Goal: Task Accomplishment & Management: Manage account settings

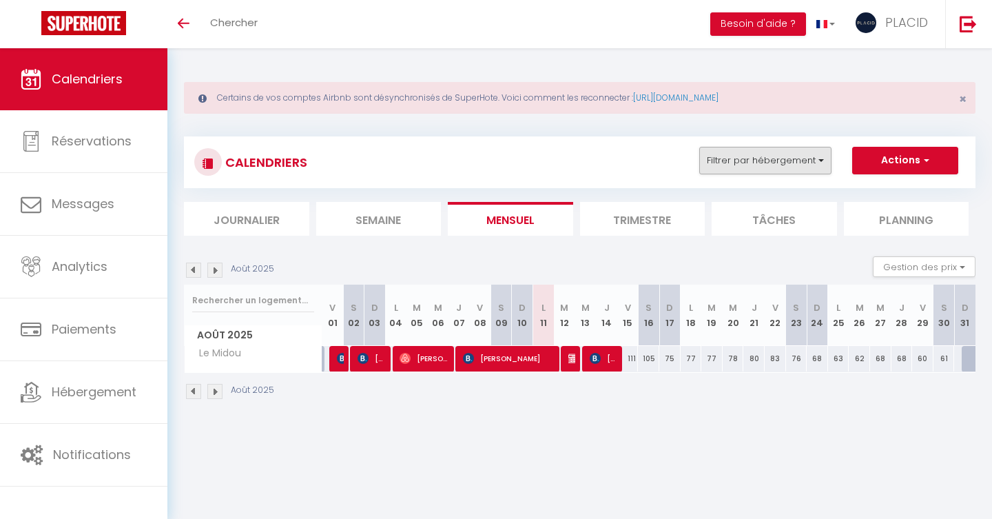
click at [795, 165] on button "Filtrer par hébergement" at bounding box center [765, 161] width 132 height 28
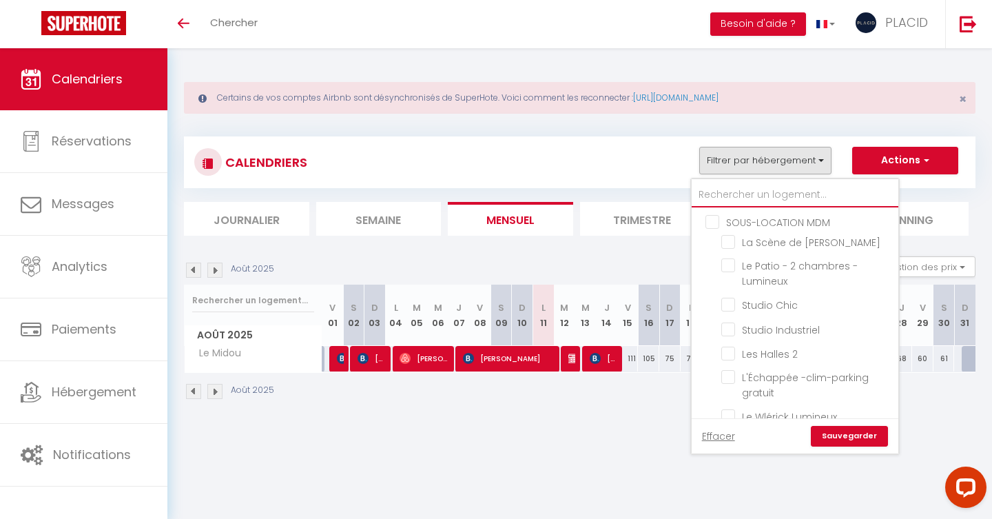
click at [744, 196] on input "text" at bounding box center [795, 195] width 207 height 25
type input "V"
checkbox input "false"
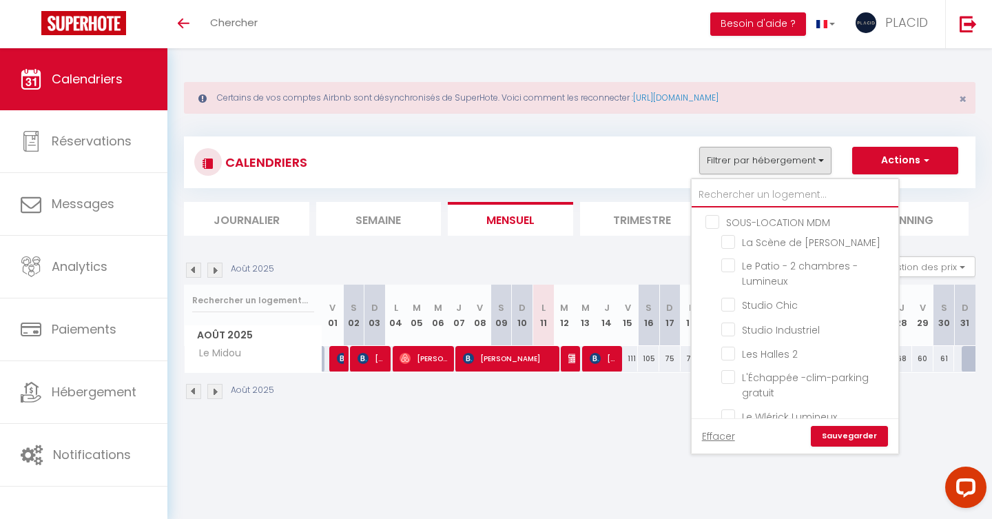
checkbox input "false"
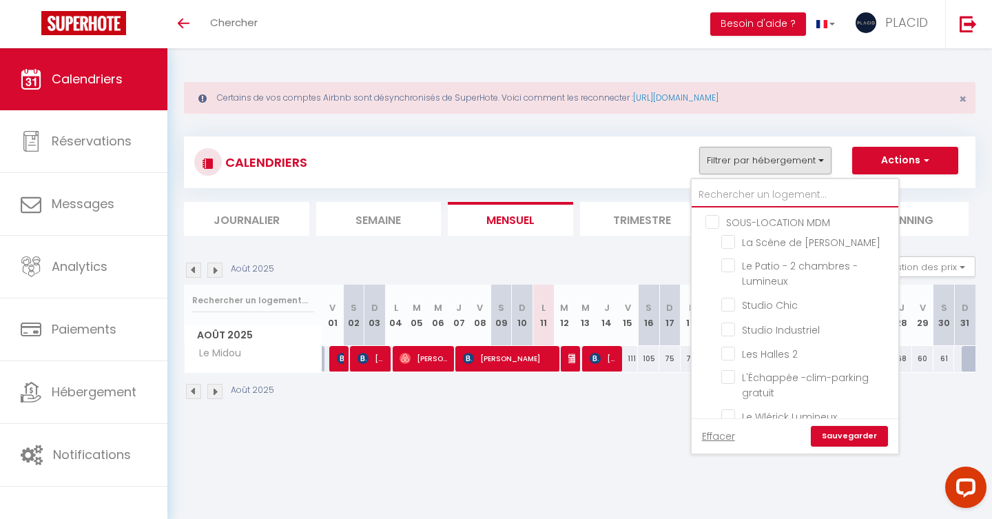
checkbox input "false"
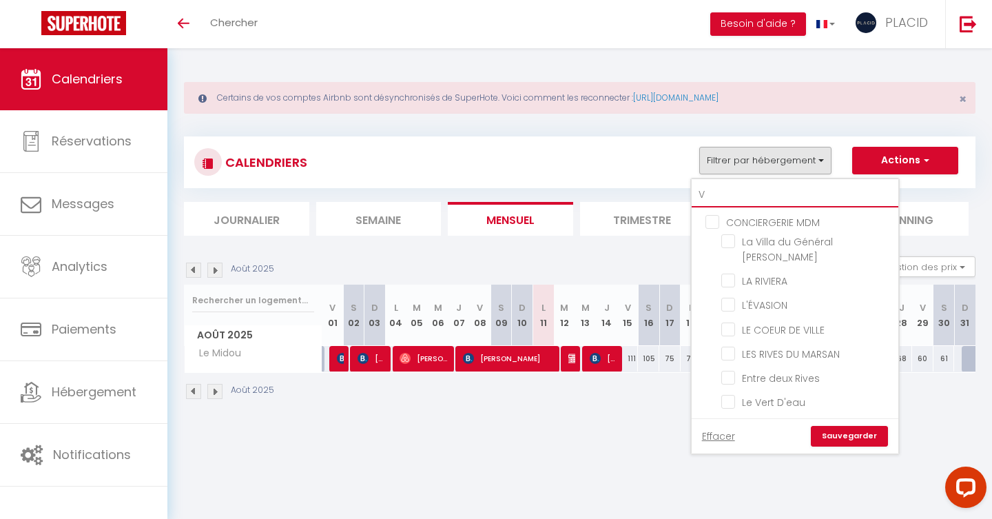
type input "VE"
checkbox input "false"
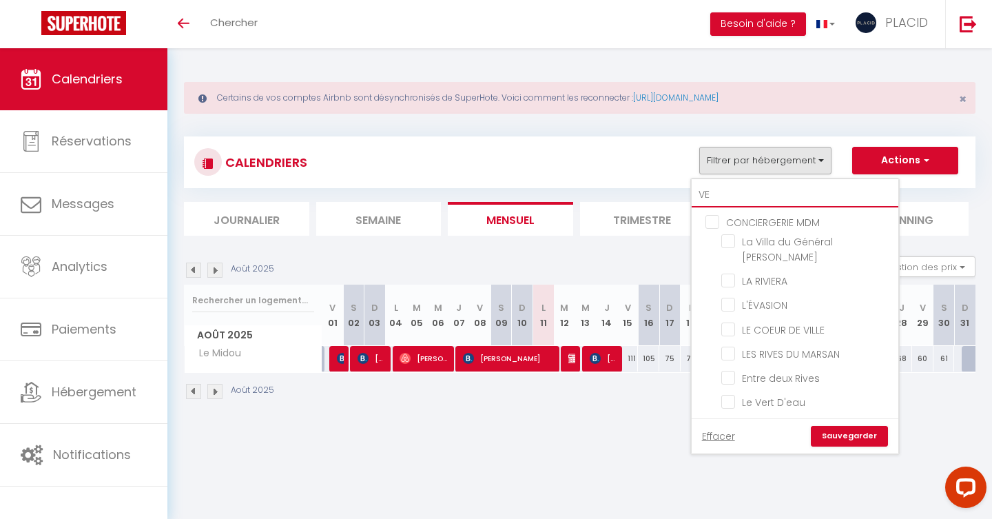
checkbox input "false"
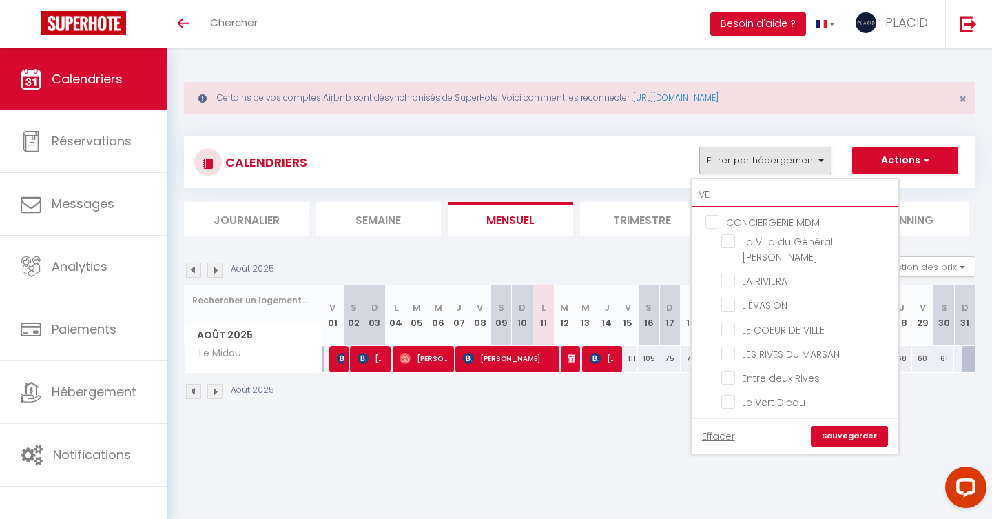
type input "VER"
checkbox input "false"
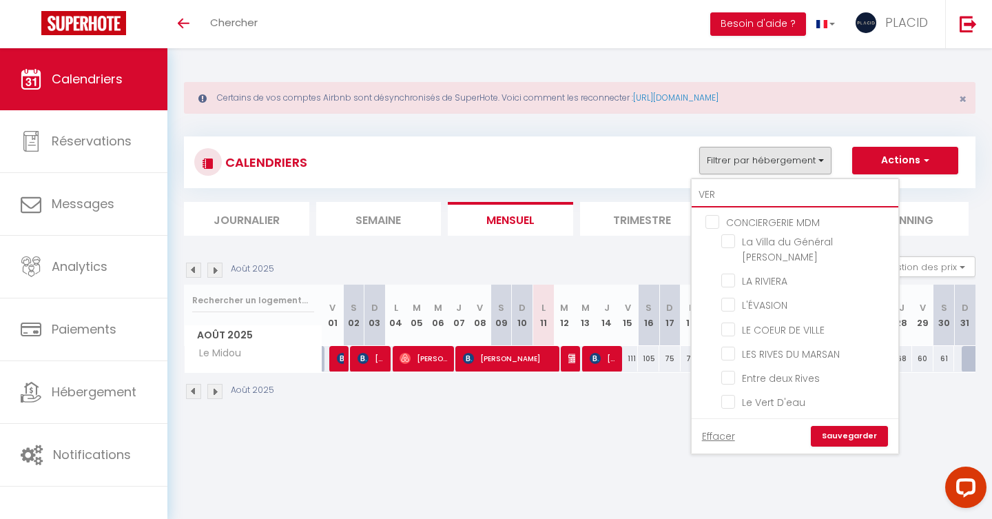
checkbox input "false"
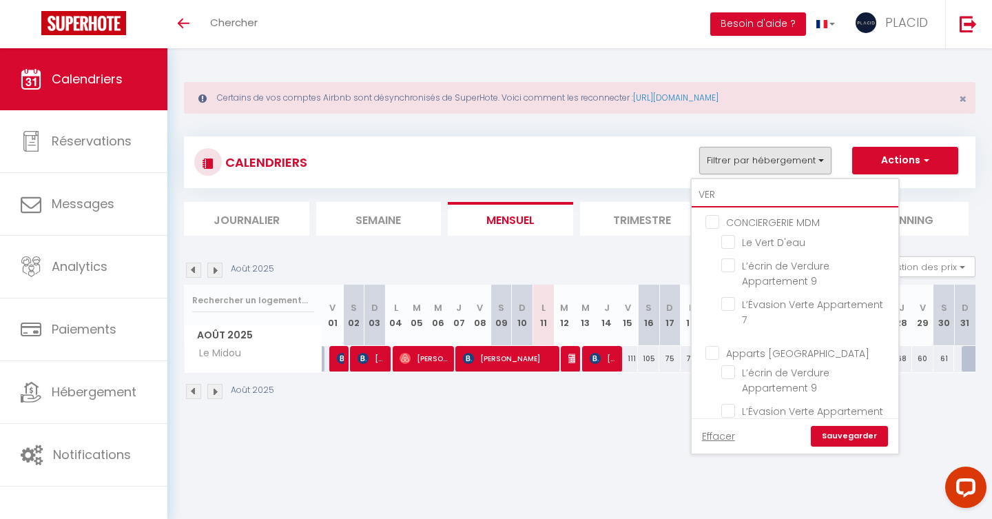
type input "VERT"
checkbox input "false"
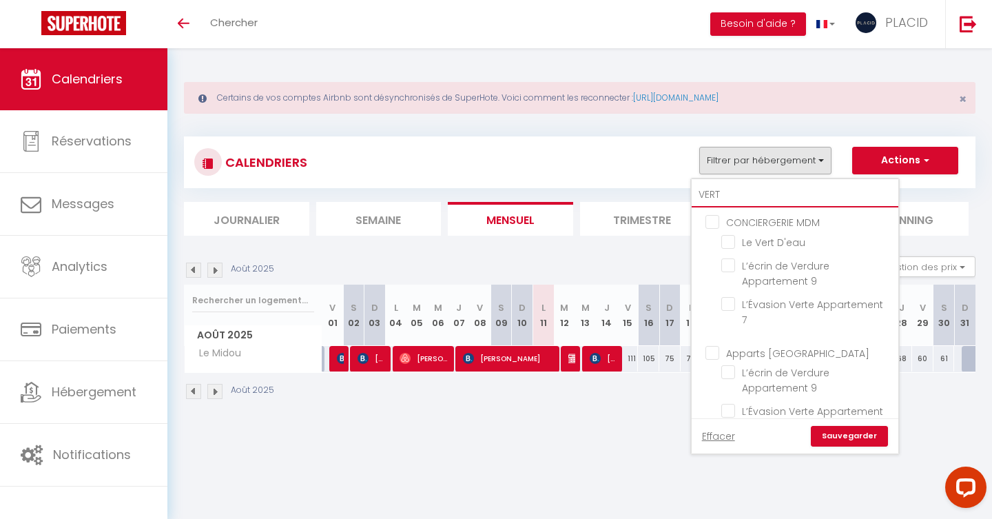
checkbox input "false"
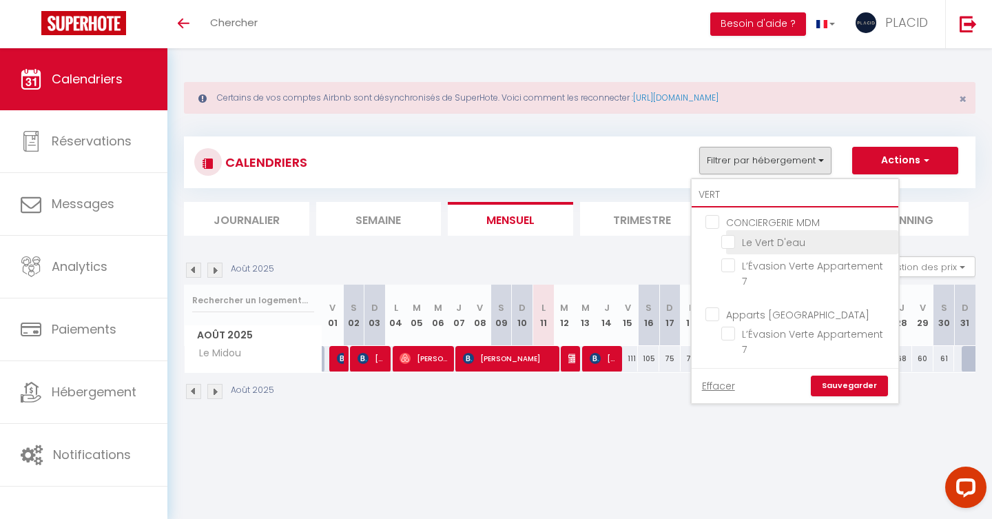
type input "VERT"
click at [729, 246] on input "Le Vert D'eau" at bounding box center [808, 241] width 172 height 14
checkbox input "true"
checkbox input "false"
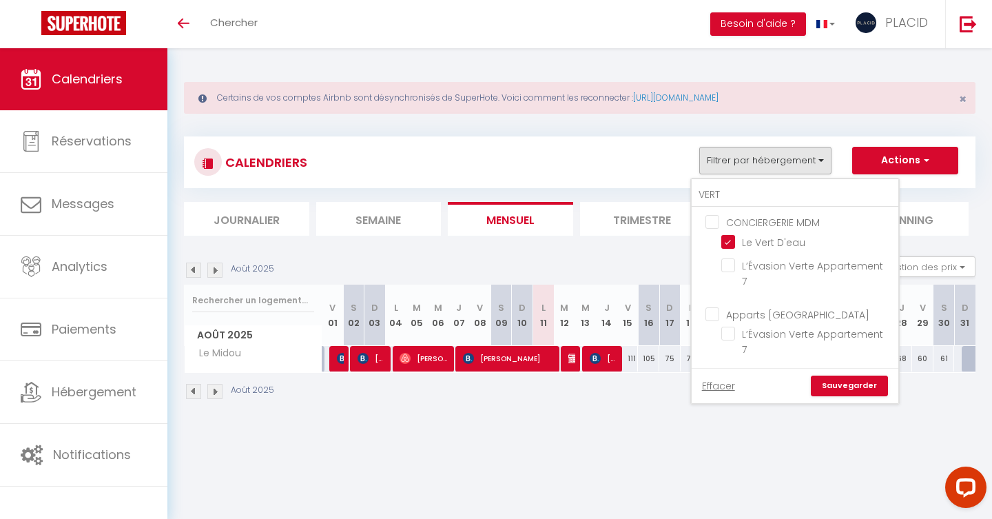
click at [847, 376] on link "Sauvegarder" at bounding box center [849, 386] width 77 height 21
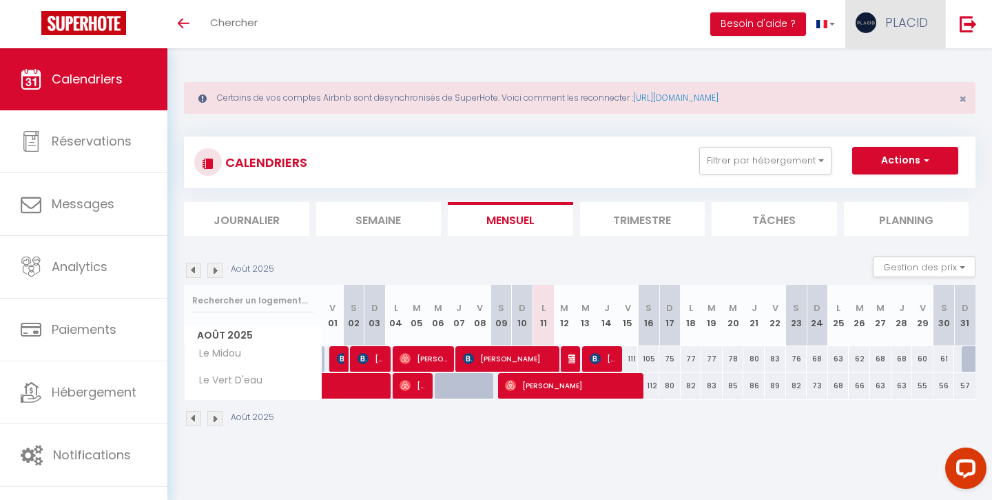
click at [888, 23] on span "PLACID" at bounding box center [907, 22] width 43 height 17
click at [867, 95] on link "Équipe" at bounding box center [890, 93] width 102 height 23
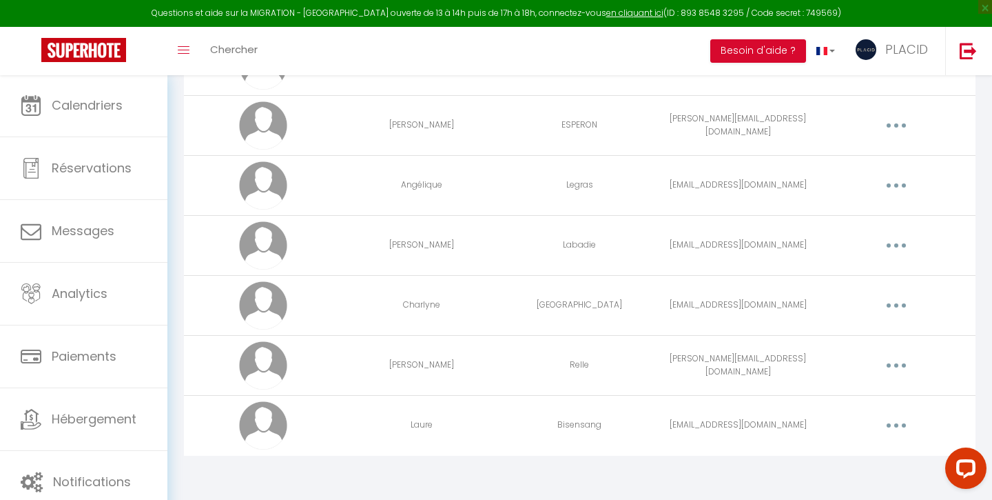
scroll to position [1702, 0]
click at [897, 429] on button "button" at bounding box center [896, 426] width 39 height 22
click at [853, 483] on link "Supprimer" at bounding box center [861, 482] width 102 height 23
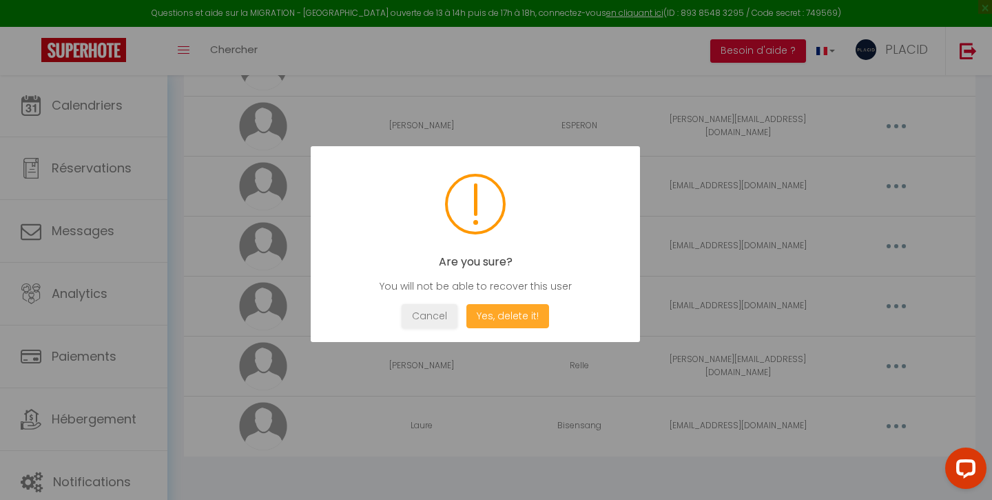
click at [510, 314] on button "Yes, delete it!" at bounding box center [508, 316] width 83 height 24
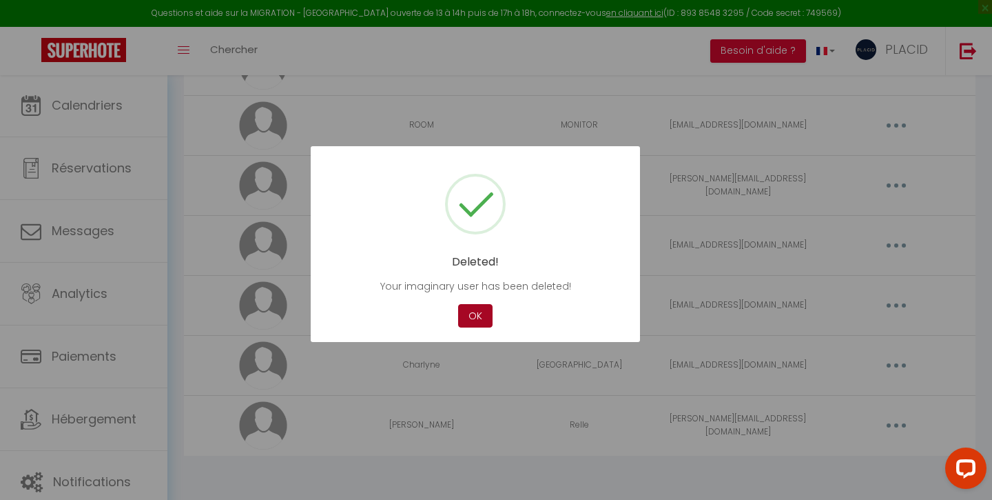
scroll to position [1642, 0]
click at [489, 311] on button "OK" at bounding box center [475, 316] width 34 height 24
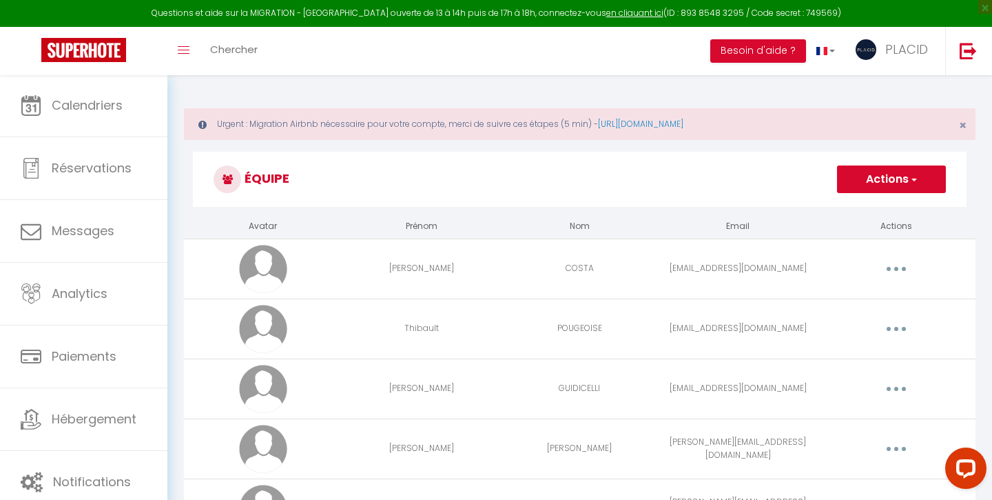
scroll to position [0, 0]
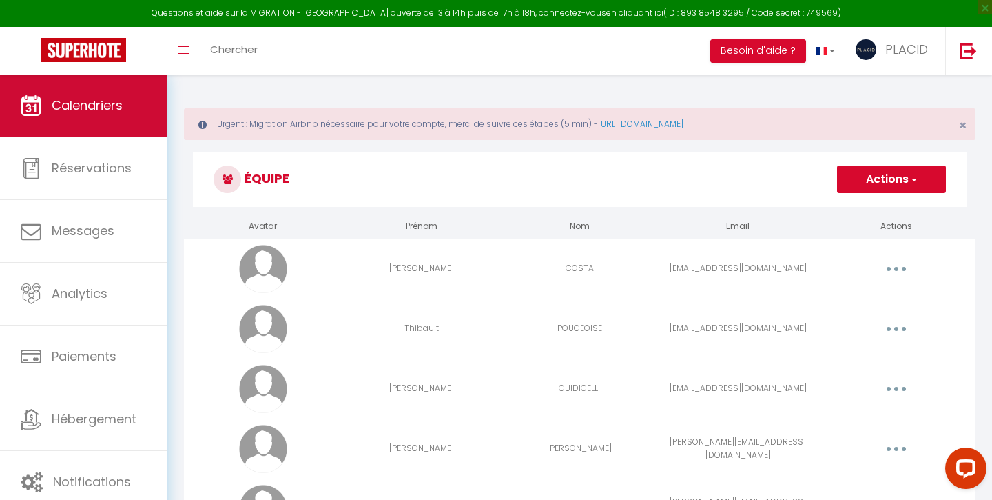
click at [128, 120] on link "Calendriers" at bounding box center [83, 105] width 167 height 62
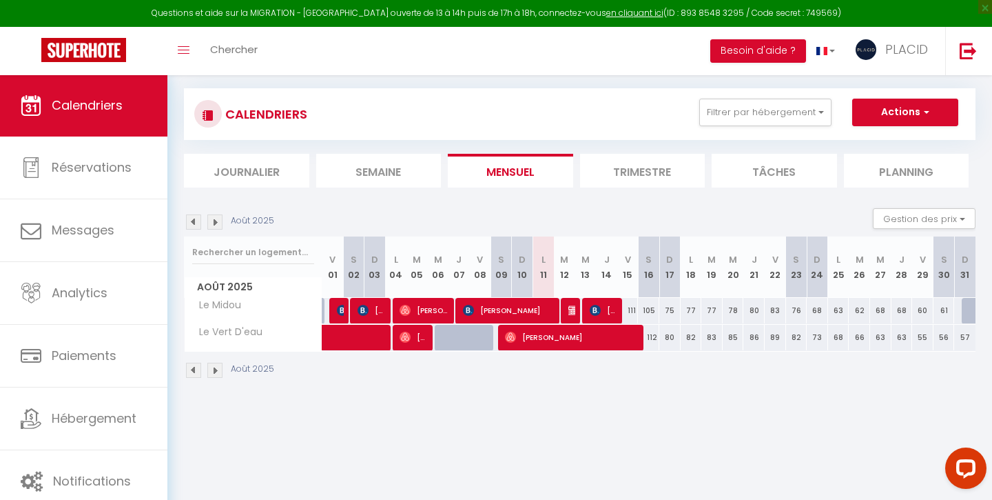
scroll to position [74, 0]
click at [773, 108] on button "Filtrer par hébergement" at bounding box center [765, 113] width 132 height 28
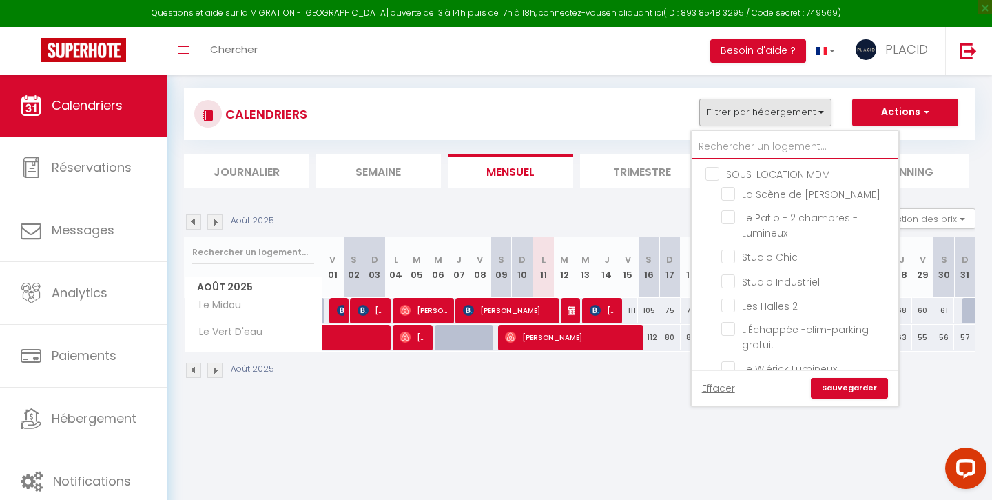
click at [739, 142] on input "text" at bounding box center [795, 146] width 207 height 25
type input "re"
checkbox input "false"
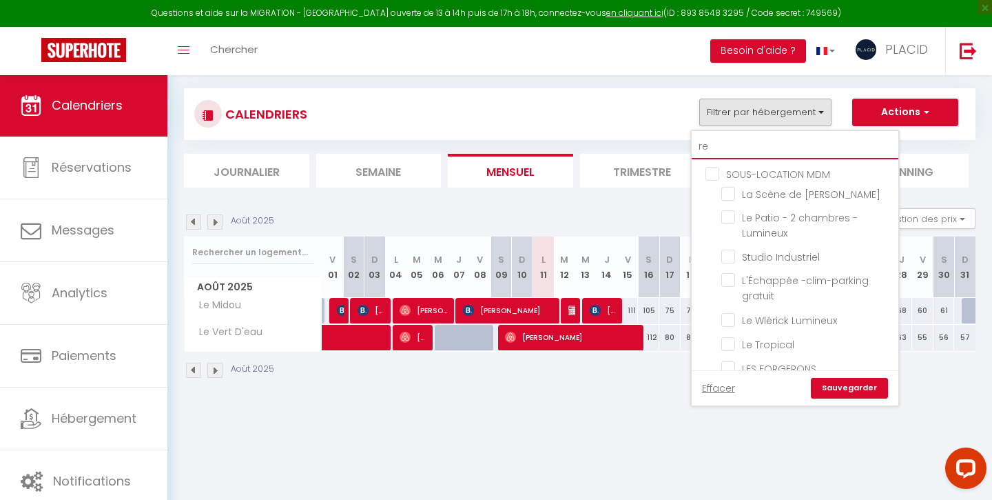
checkbox input "false"
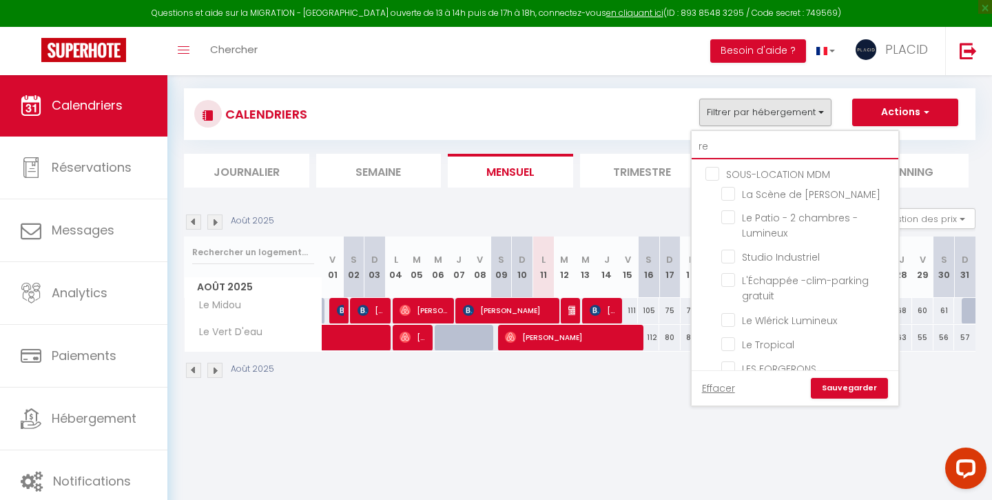
checkbox input "false"
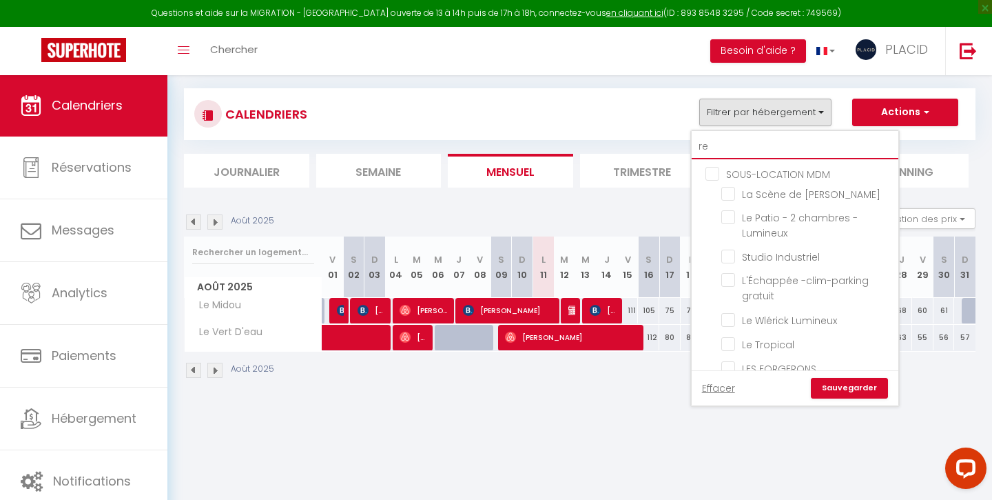
checkbox input "false"
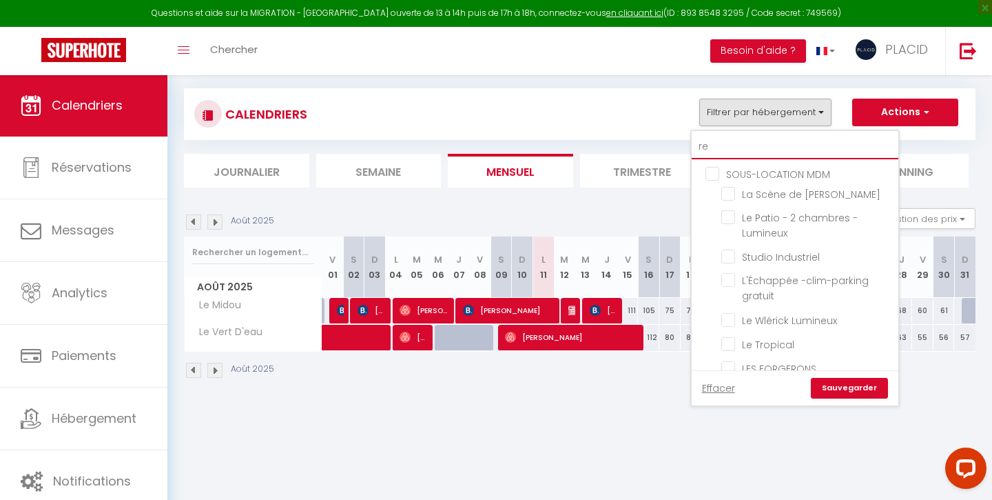
checkbox input "false"
type input "rem"
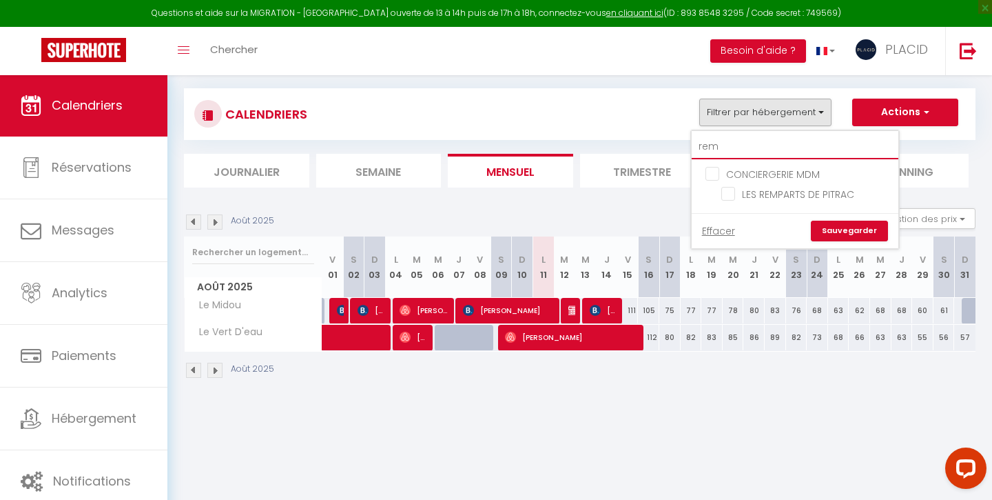
checkbox input "false"
type input "remp"
checkbox input "false"
type input "remp"
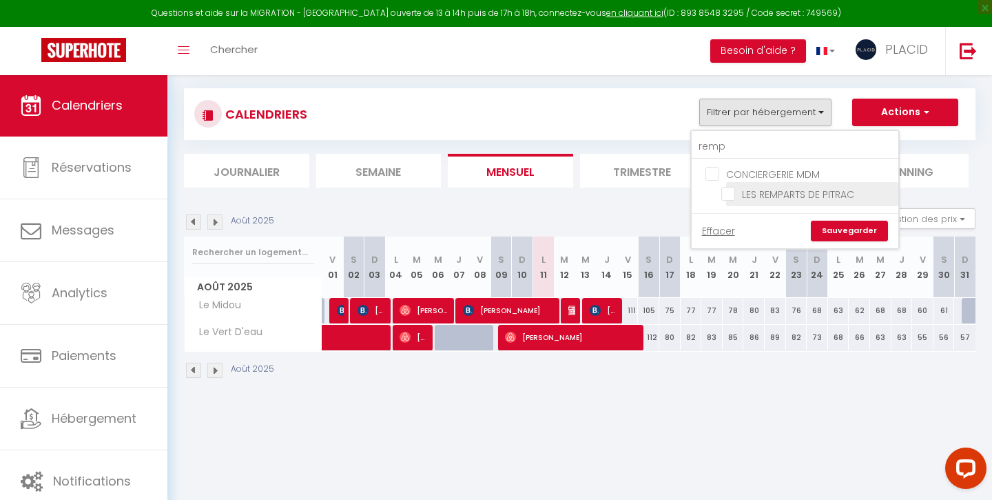
click at [725, 198] on input "LES REMPARTS DE PITRAC" at bounding box center [808, 193] width 172 height 14
checkbox input "true"
click at [847, 225] on link "Sauvegarder" at bounding box center [849, 231] width 77 height 21
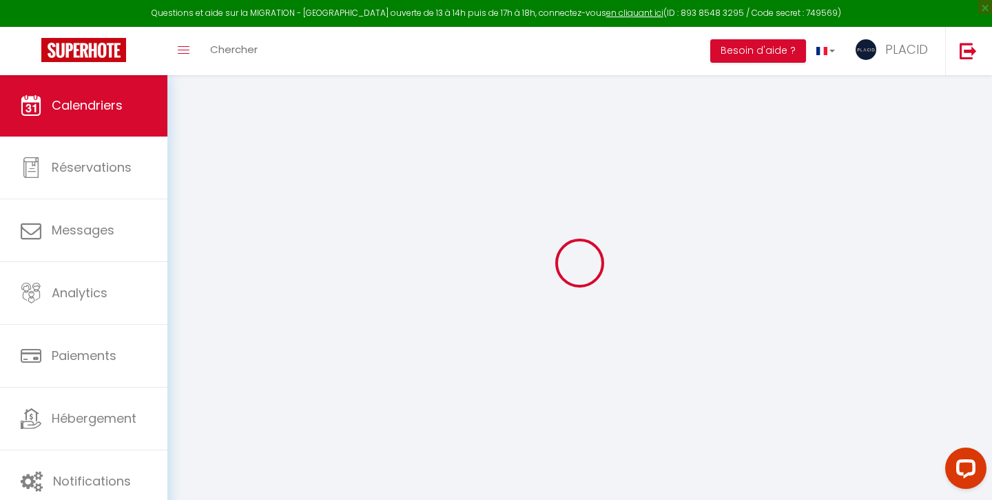
select select
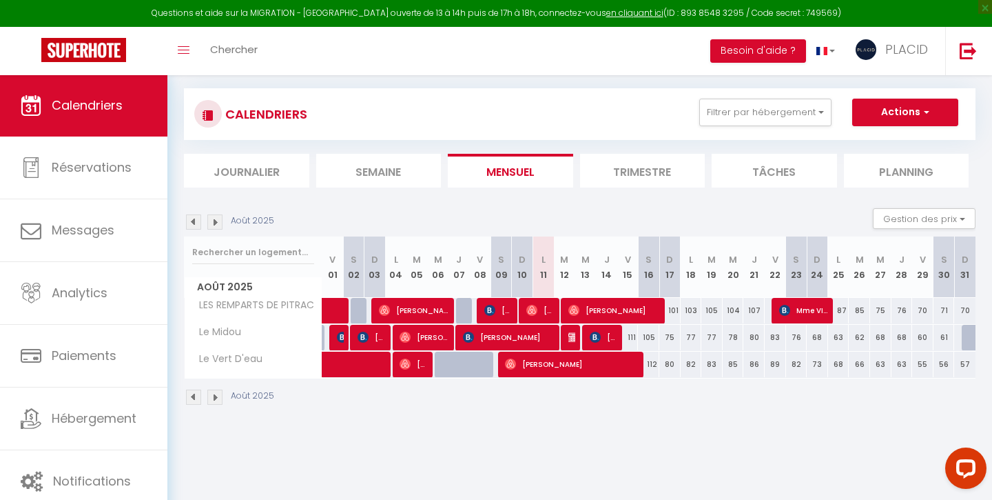
click at [589, 309] on span "[PERSON_NAME]" at bounding box center [615, 310] width 92 height 26
select select "OK"
select select "0"
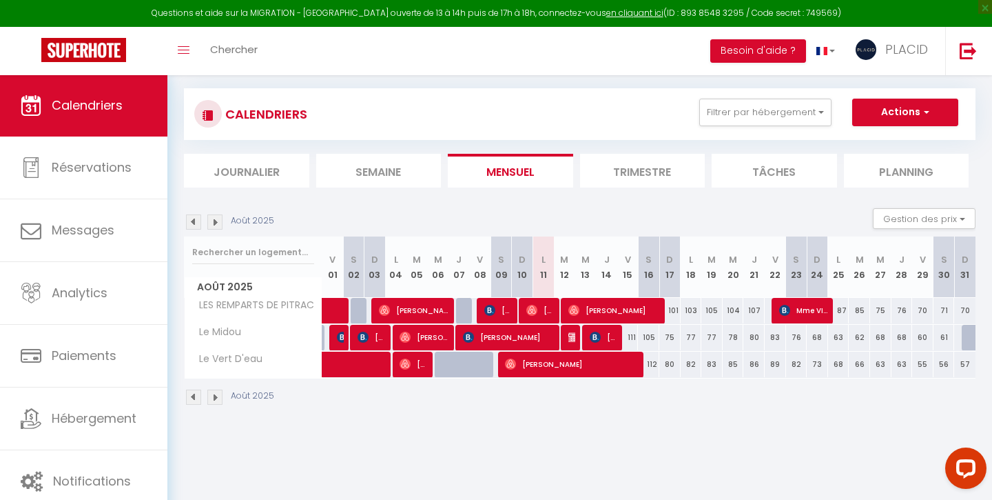
select select "1"
select select
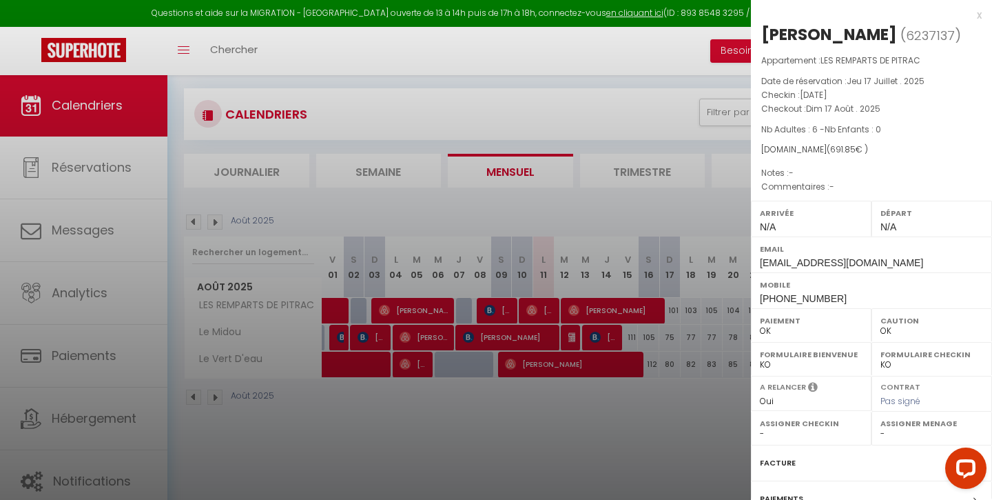
select select "40924"
click at [322, 170] on div at bounding box center [496, 250] width 992 height 500
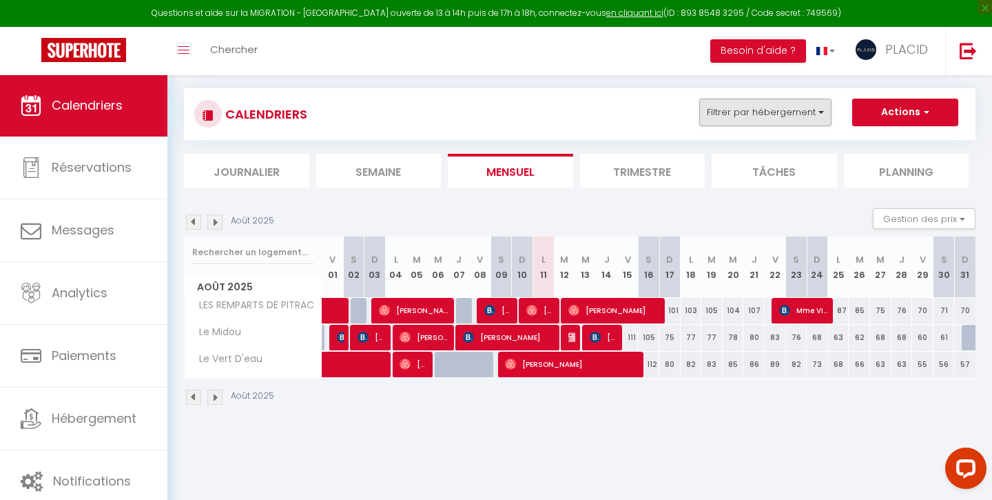
click at [720, 116] on button "Filtrer par hébergement" at bounding box center [765, 113] width 132 height 28
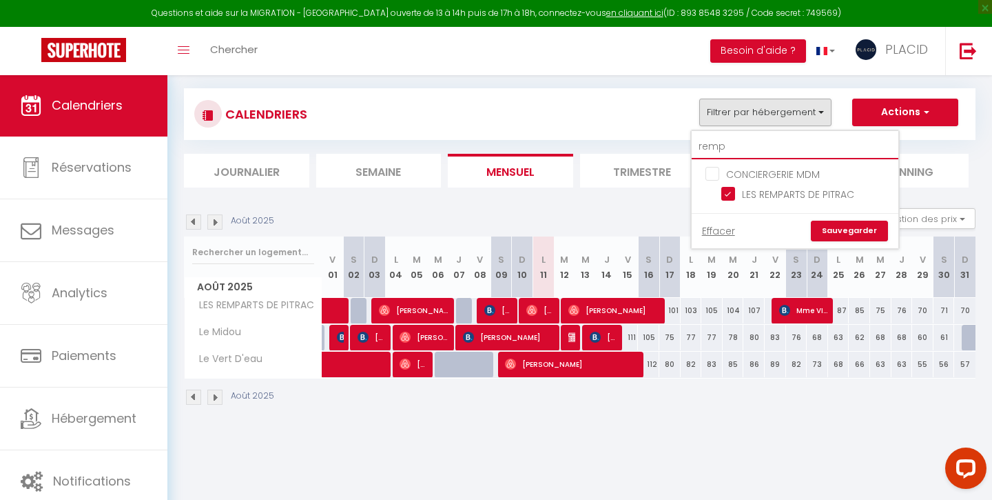
click at [742, 150] on input "remp" at bounding box center [795, 146] width 207 height 25
type input "re"
checkbox input "false"
type input "r"
checkbox input "false"
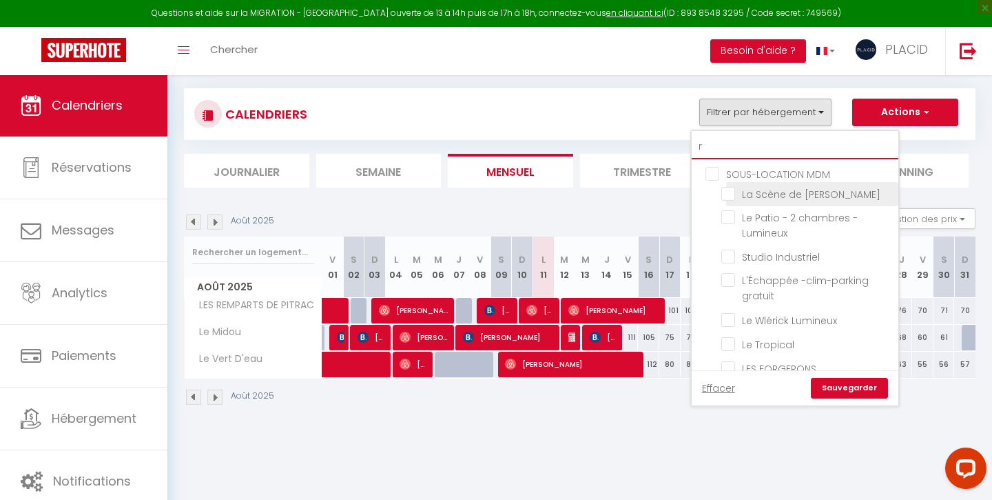
checkbox input "false"
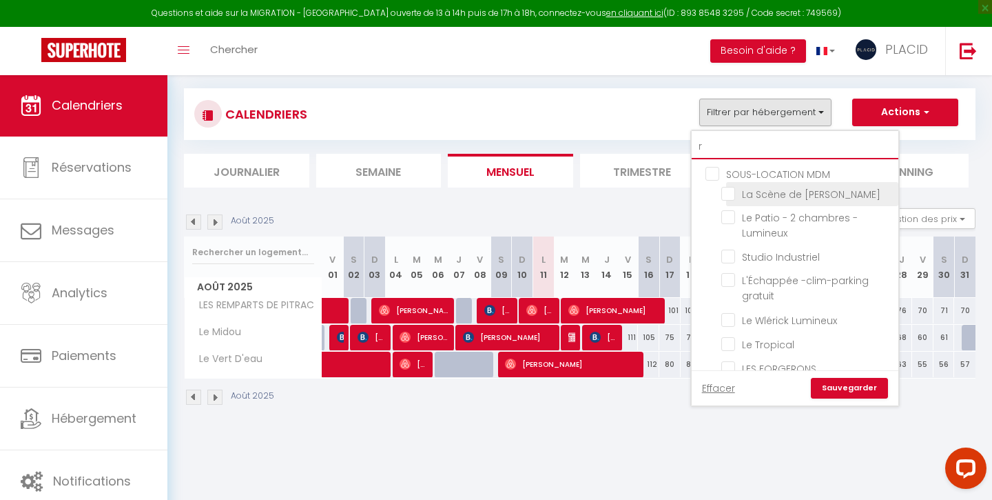
checkbox input "false"
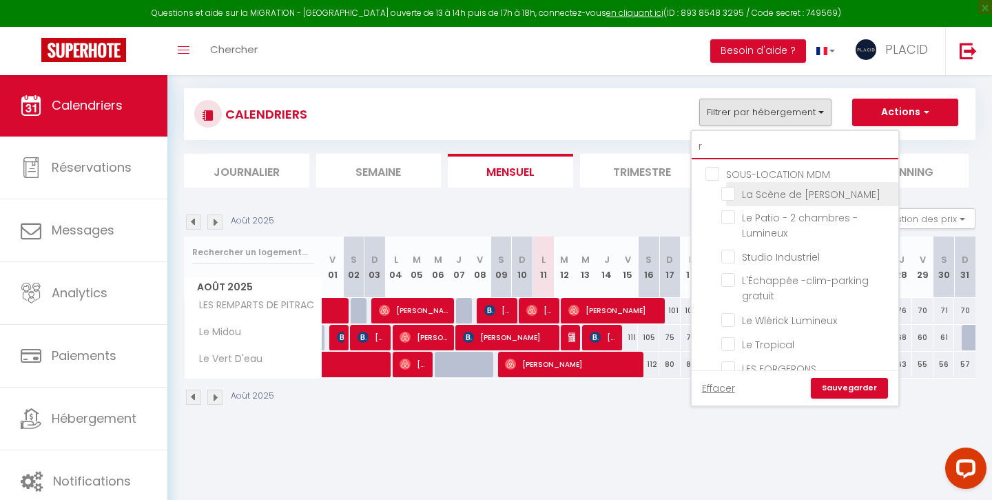
checkbox input "false"
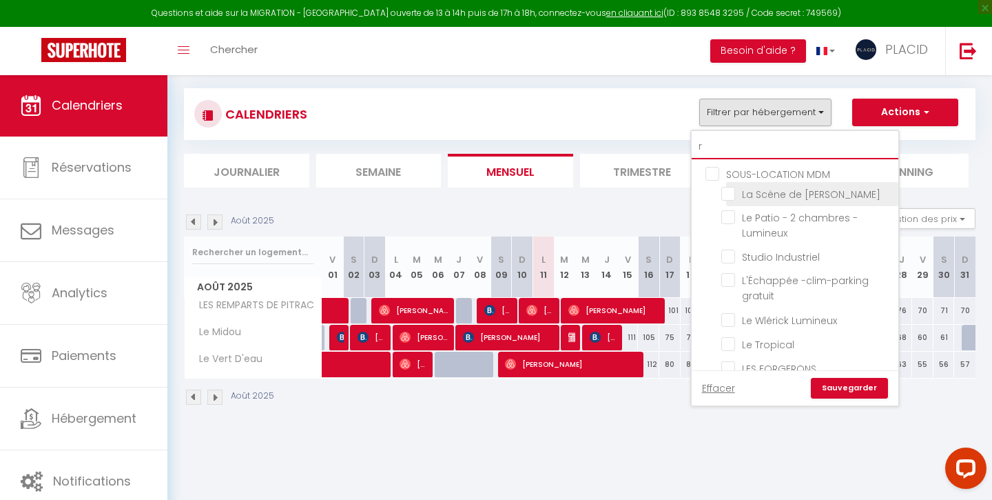
checkbox input "false"
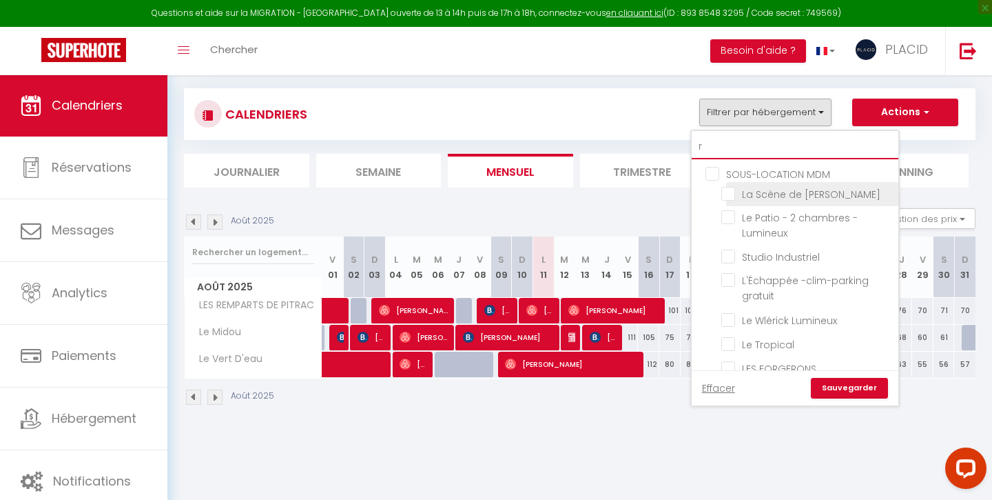
checkbox input "false"
checkbox input "true"
checkbox input "false"
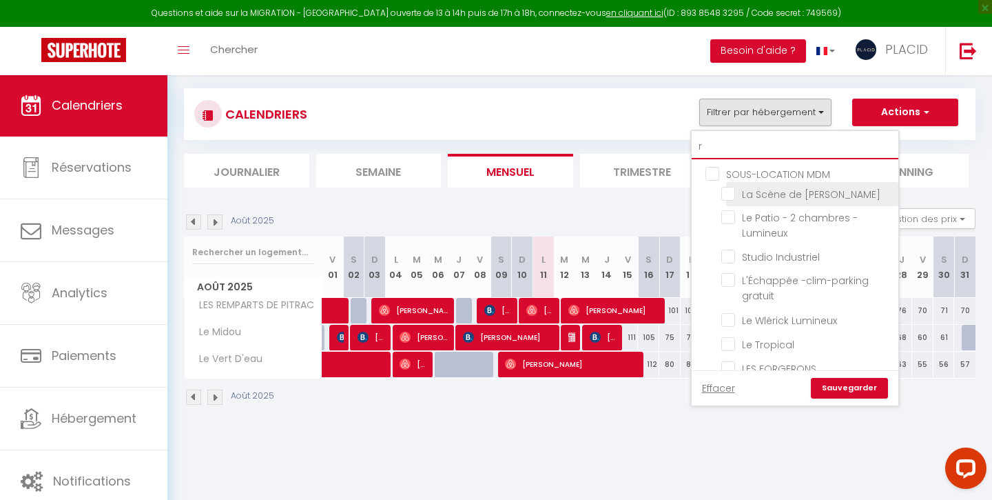
checkbox input "false"
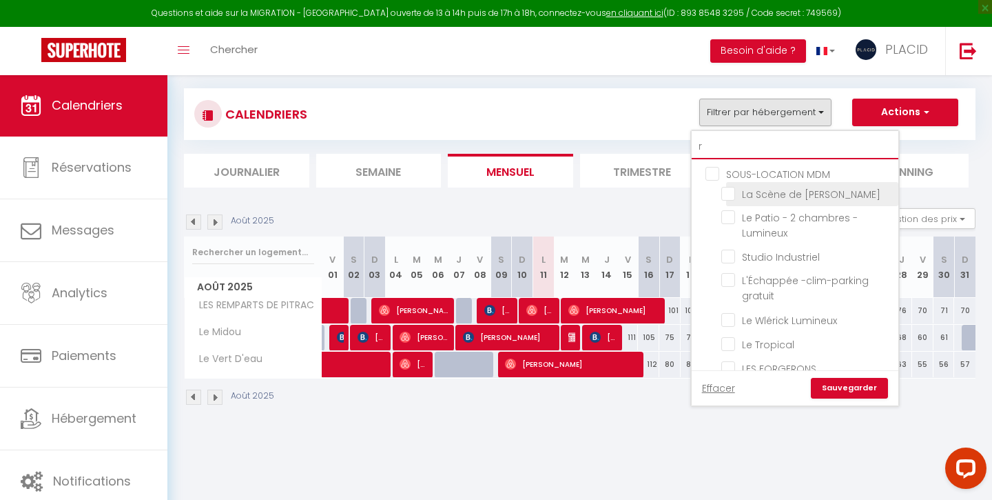
checkbox input "false"
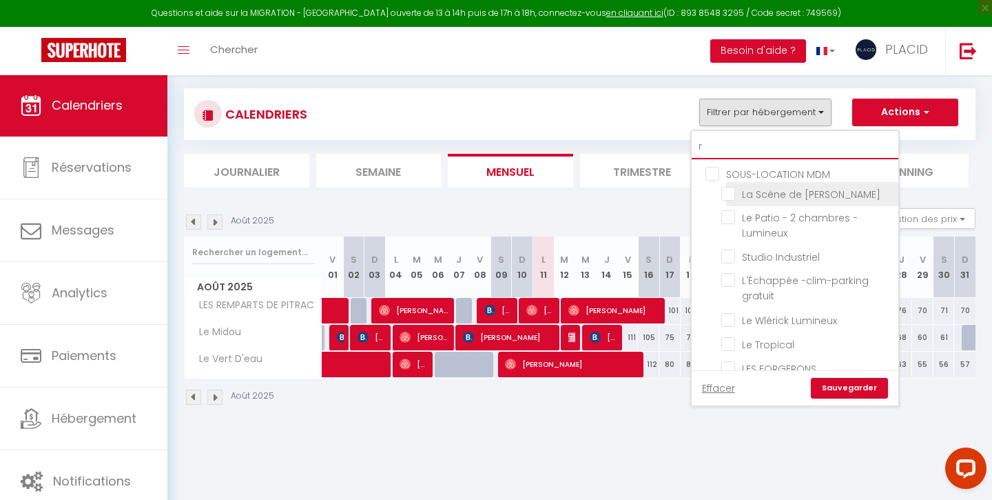
checkbox input "false"
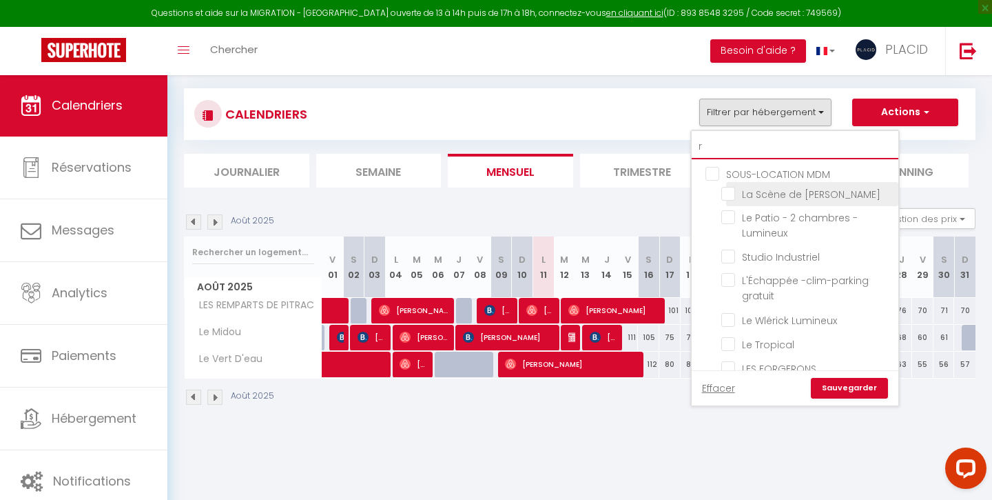
checkbox input "false"
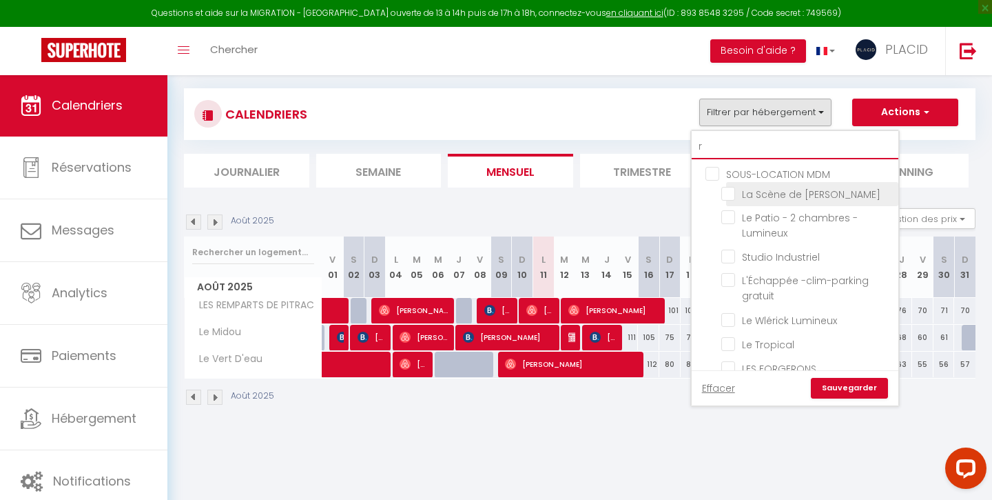
checkbox input "false"
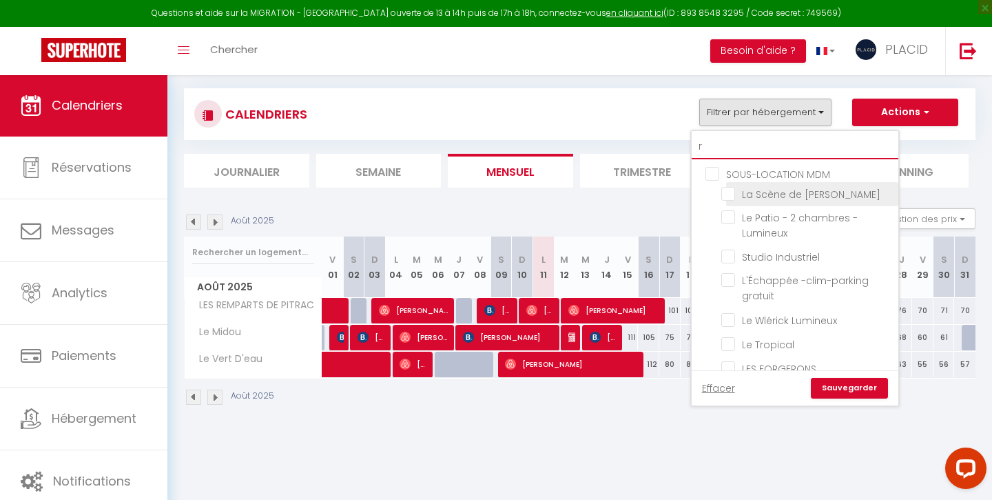
checkbox input "false"
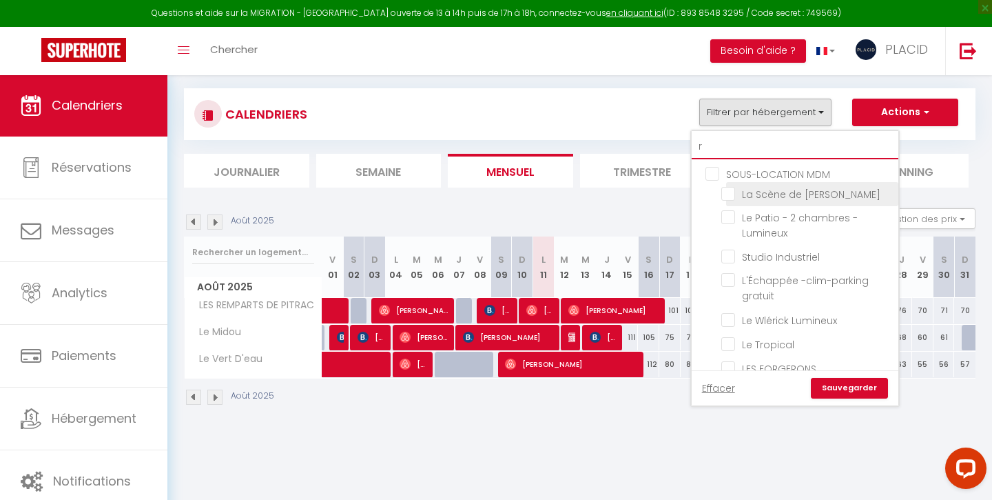
checkbox input "false"
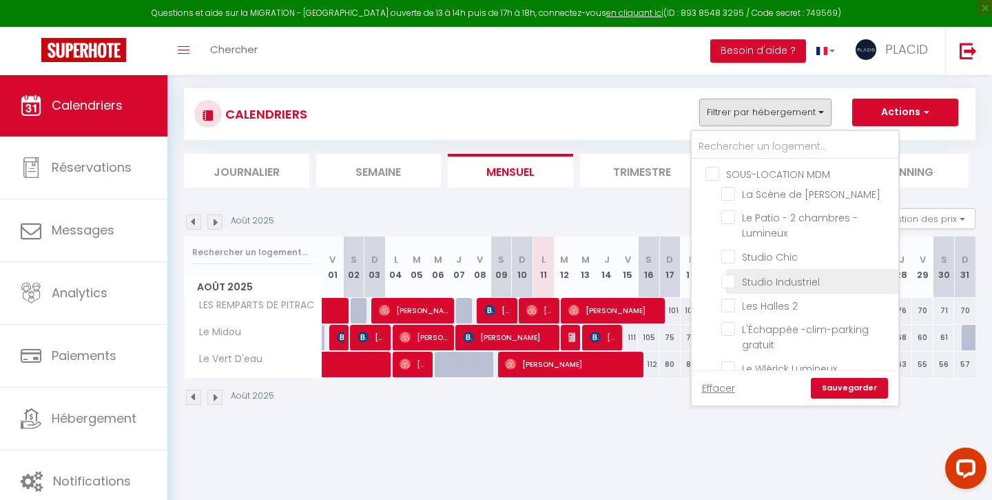
click at [729, 277] on input "Studio Industriel" at bounding box center [808, 280] width 172 height 14
checkbox input "true"
checkbox input "false"
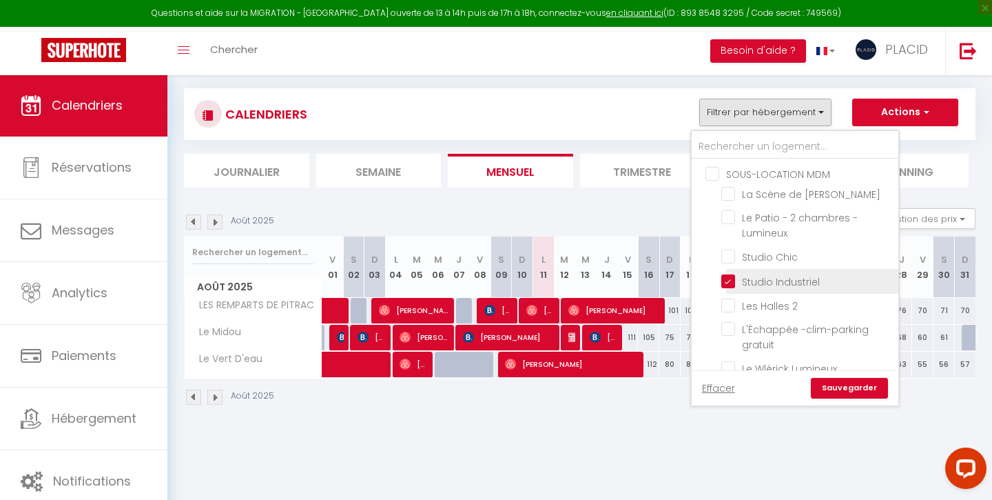
checkbox input "false"
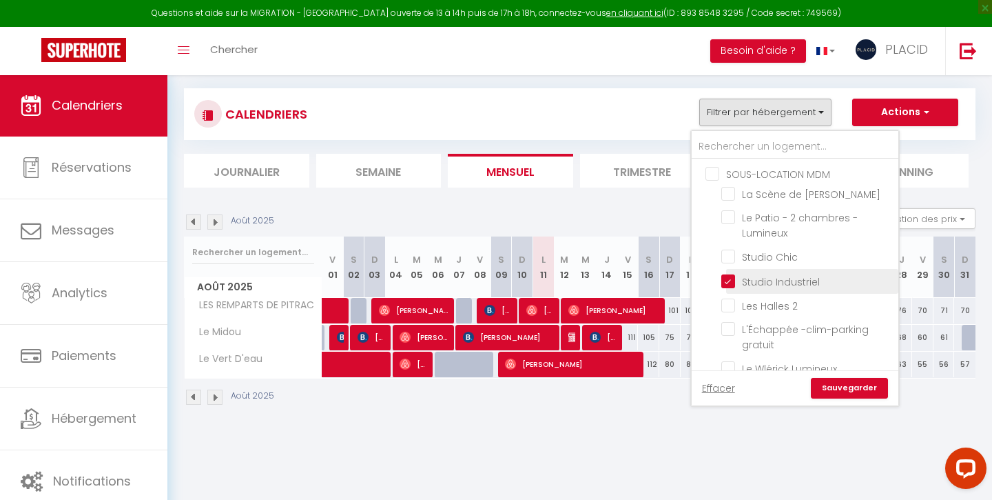
checkbox input "false"
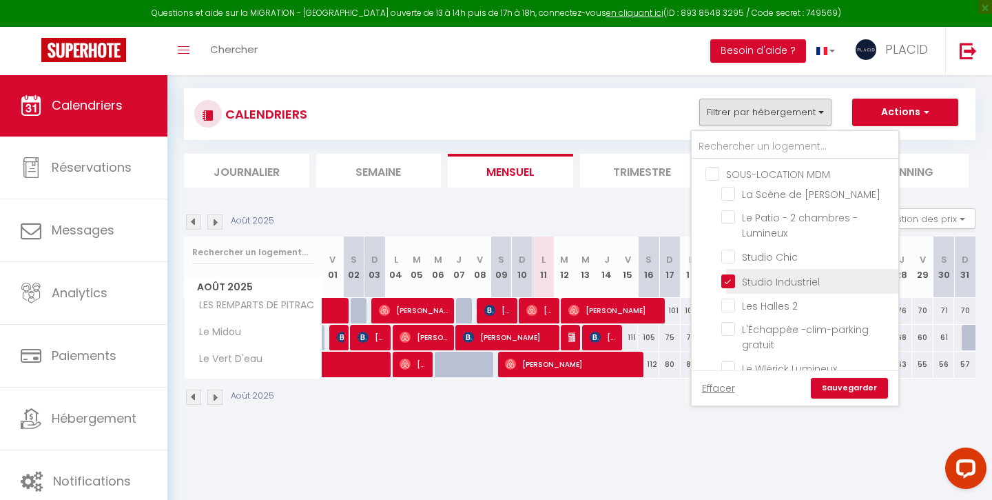
checkbox input "false"
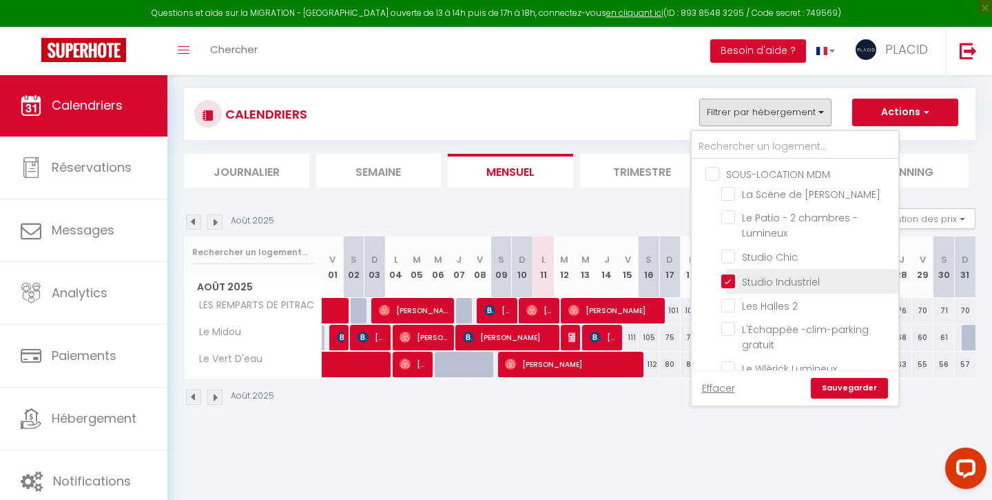
checkbox input "false"
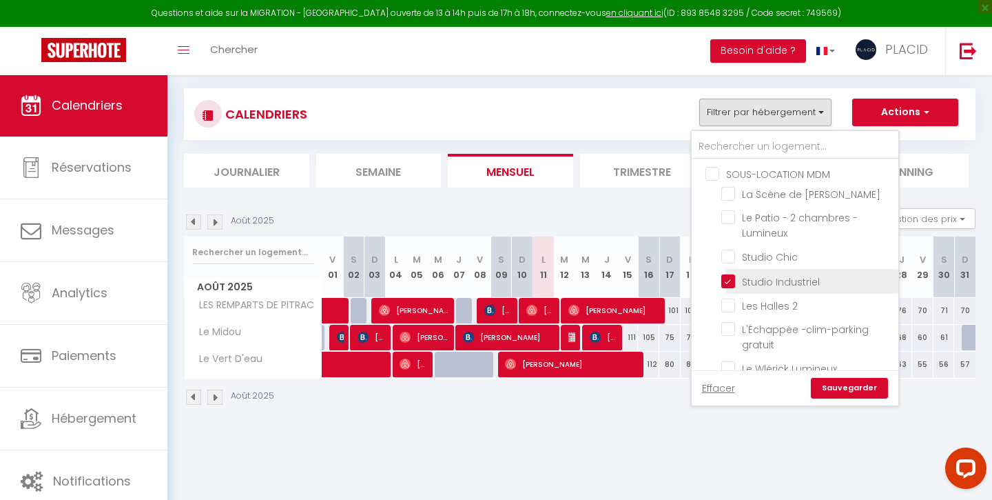
checkbox input "false"
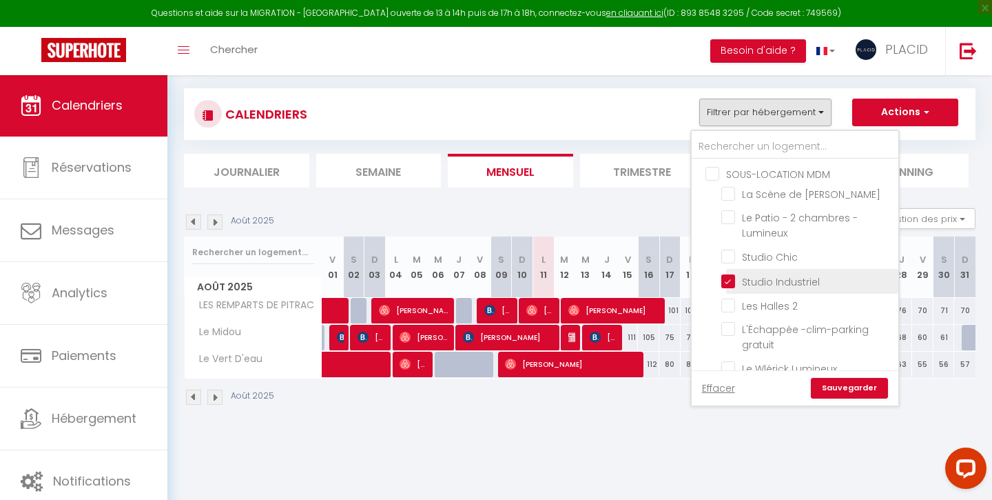
checkbox input "false"
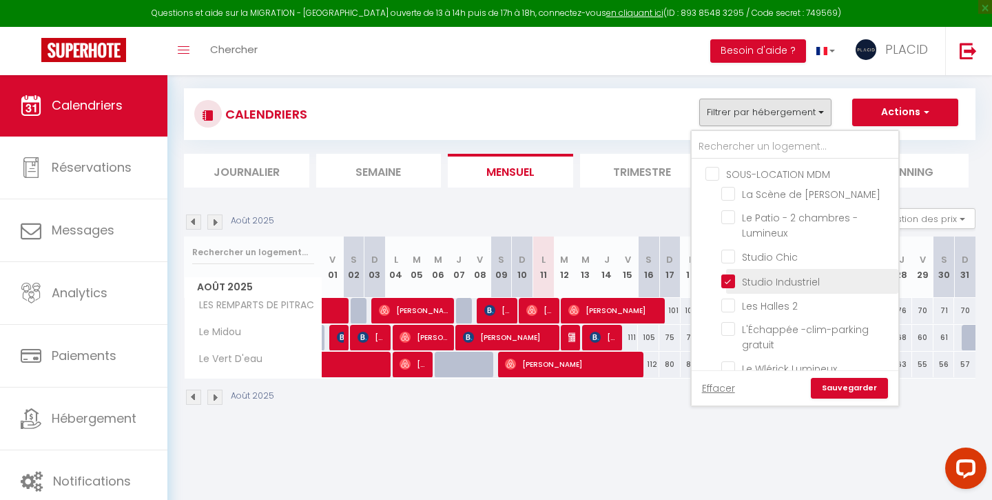
checkbox input "false"
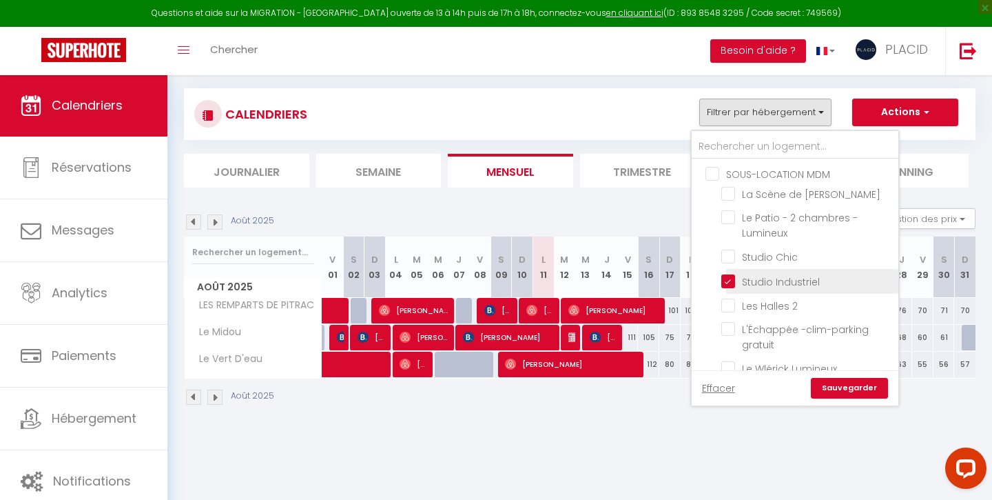
checkbox input "false"
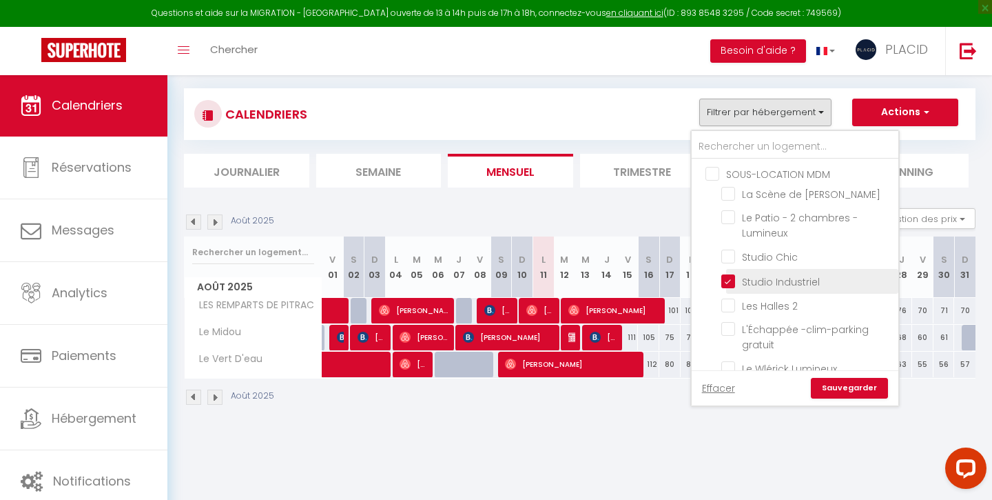
checkbox input "false"
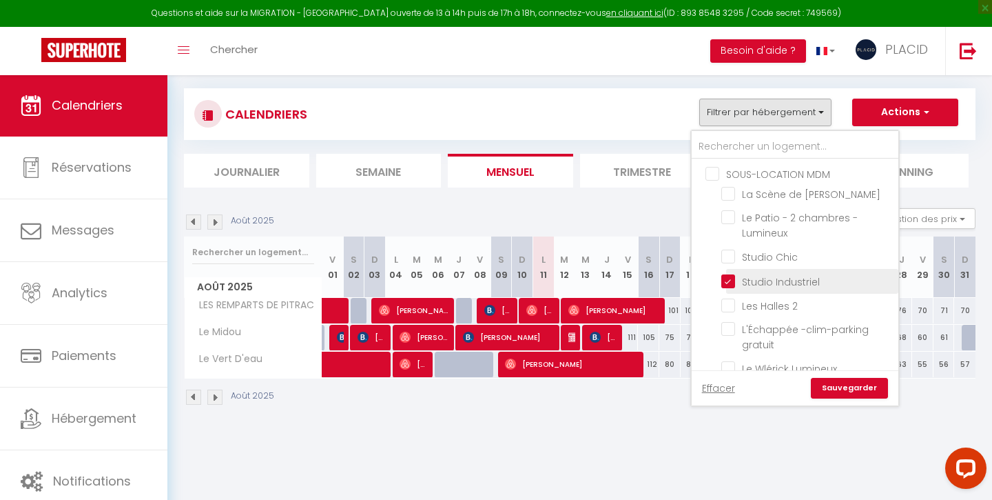
checkbox input "false"
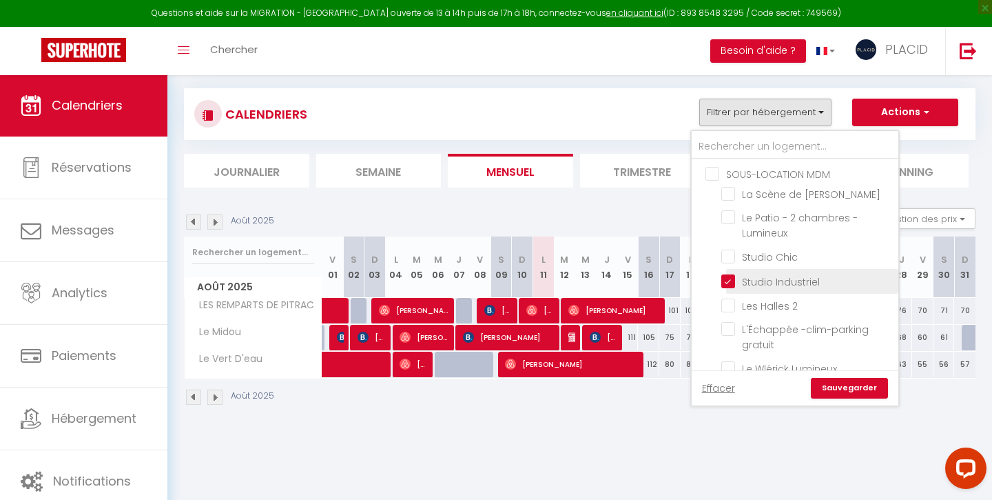
checkbox input "false"
click at [838, 390] on link "Sauvegarder" at bounding box center [849, 388] width 77 height 21
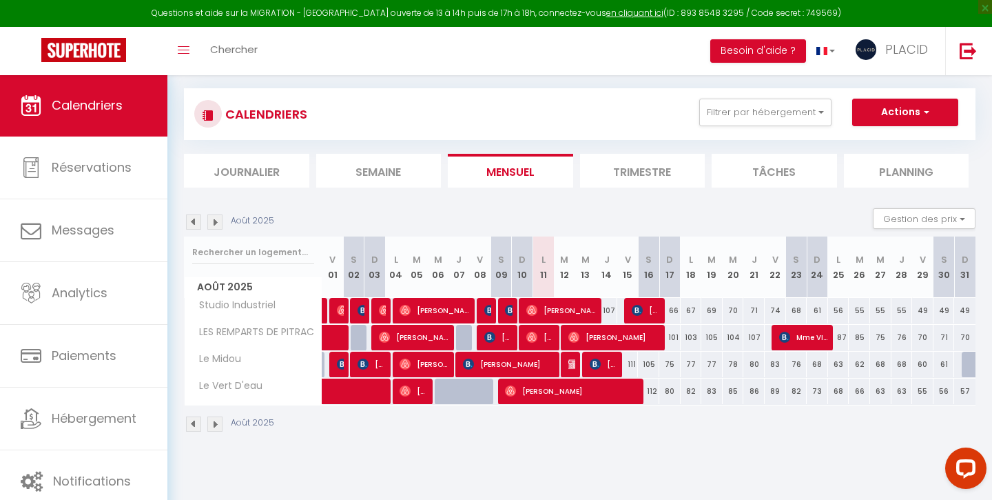
click at [199, 222] on img at bounding box center [193, 221] width 15 height 15
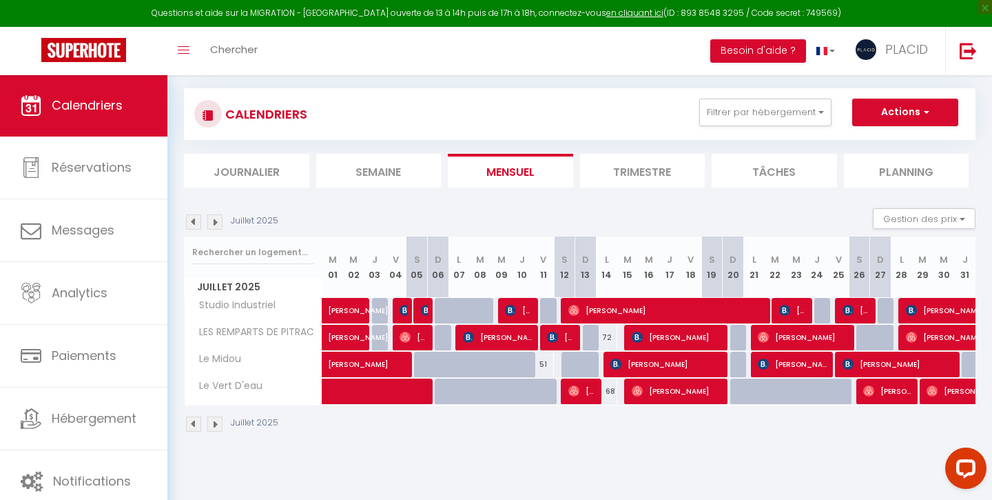
click at [199, 222] on img at bounding box center [193, 221] width 15 height 15
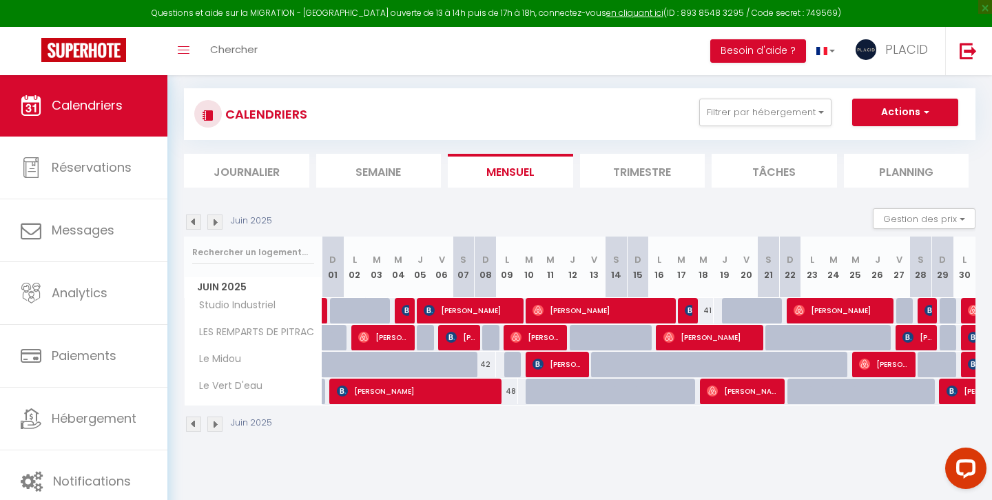
click at [199, 222] on img at bounding box center [193, 221] width 15 height 15
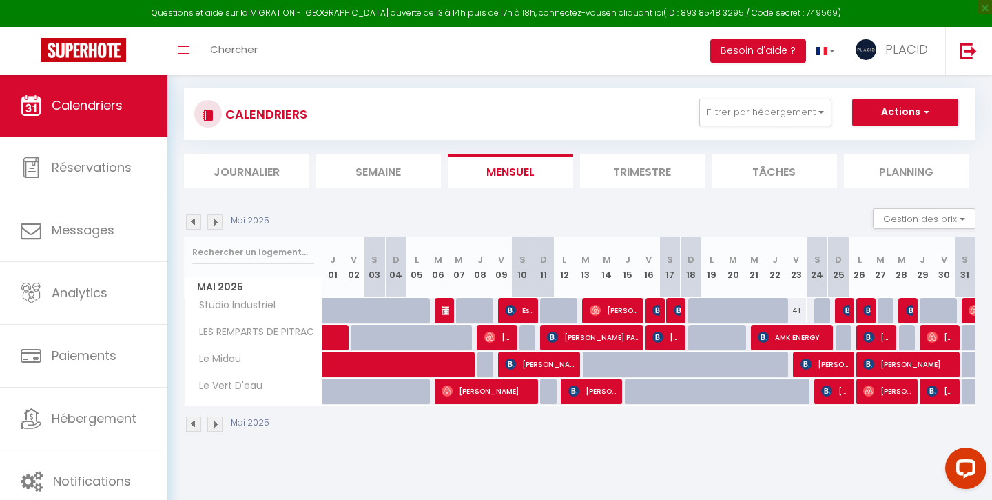
click at [199, 222] on img at bounding box center [193, 221] width 15 height 15
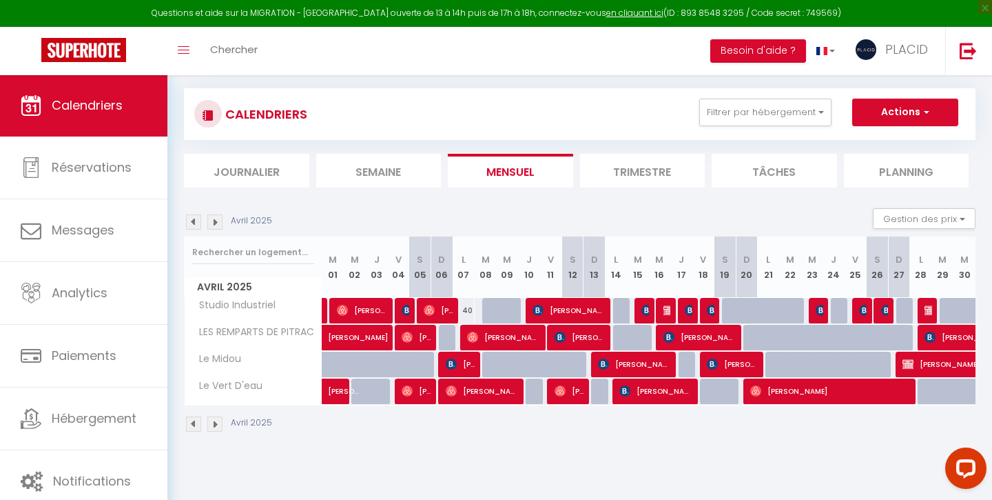
click at [668, 308] on img at bounding box center [669, 310] width 11 height 11
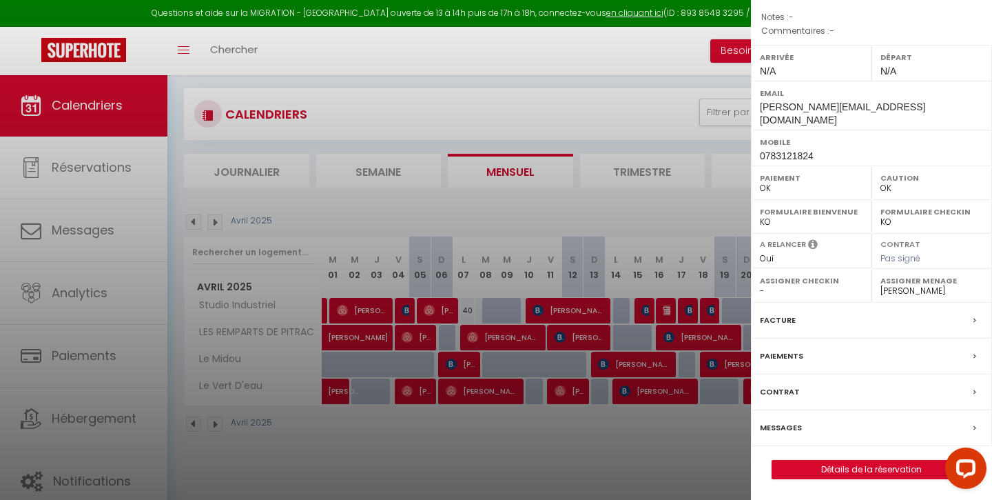
scroll to position [161, 0]
click at [780, 320] on label "Facture" at bounding box center [778, 320] width 36 height 14
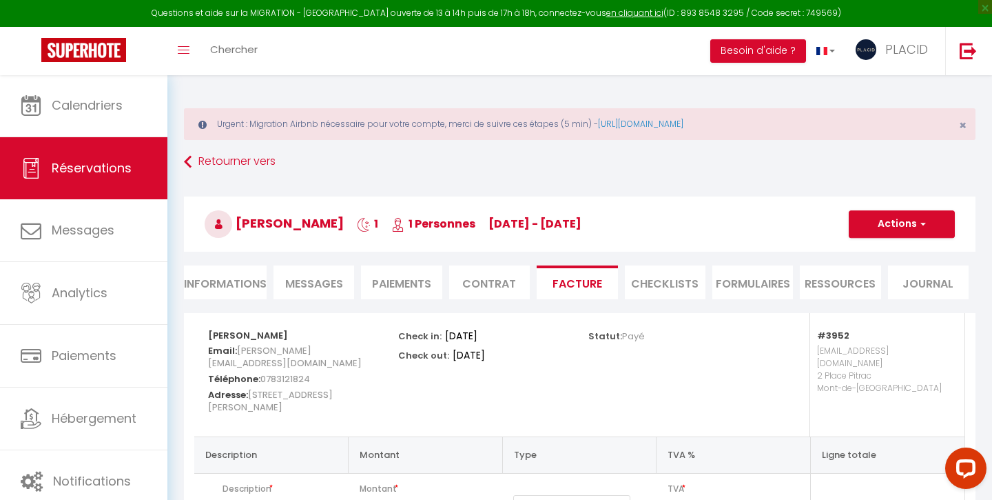
scroll to position [-1, 0]
click at [880, 227] on button "Actions" at bounding box center [902, 224] width 106 height 28
click at [881, 289] on link "Envoyer la facture" at bounding box center [892, 290] width 116 height 18
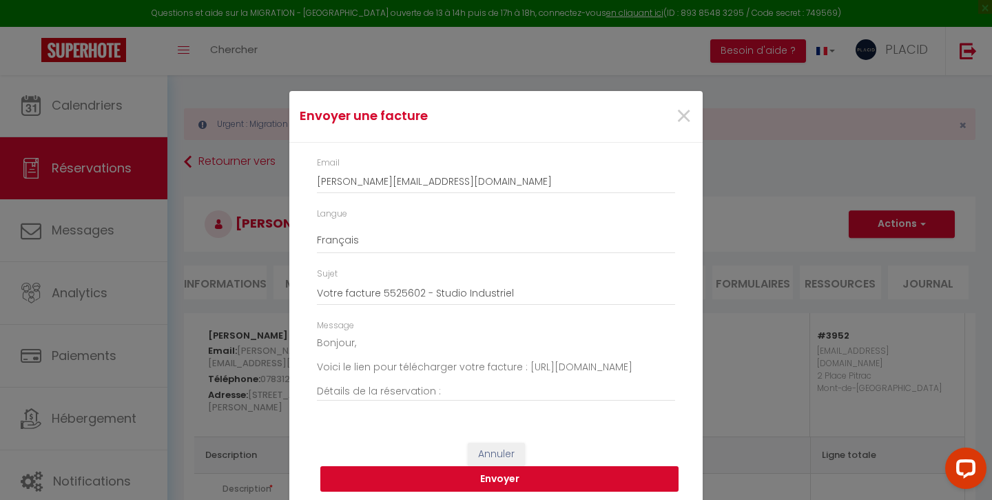
click at [429, 478] on button "Envoyer" at bounding box center [499, 479] width 358 height 26
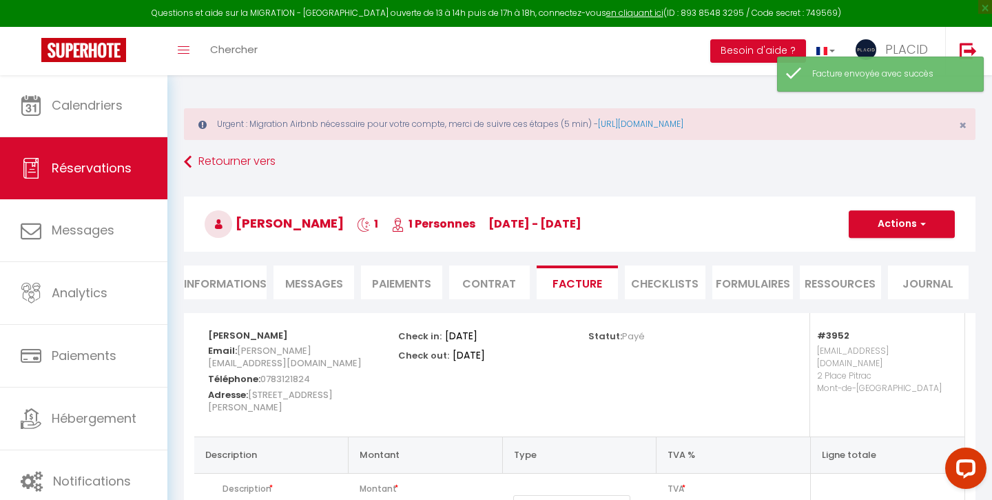
click at [885, 224] on button "Actions" at bounding box center [902, 224] width 106 height 28
click at [884, 276] on link "Aperçu et éditer" at bounding box center [892, 272] width 116 height 18
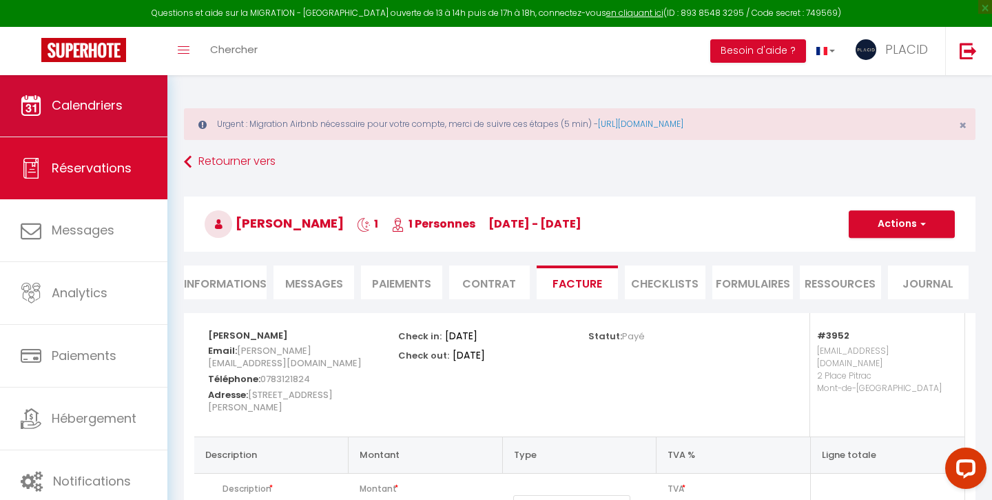
click at [92, 122] on link "Calendriers" at bounding box center [83, 105] width 167 height 62
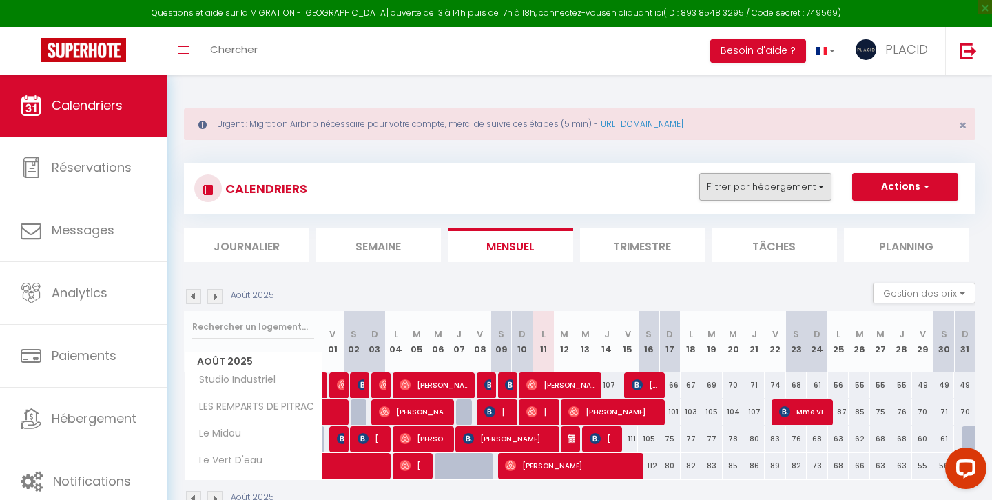
click at [734, 185] on button "Filtrer par hébergement" at bounding box center [765, 187] width 132 height 28
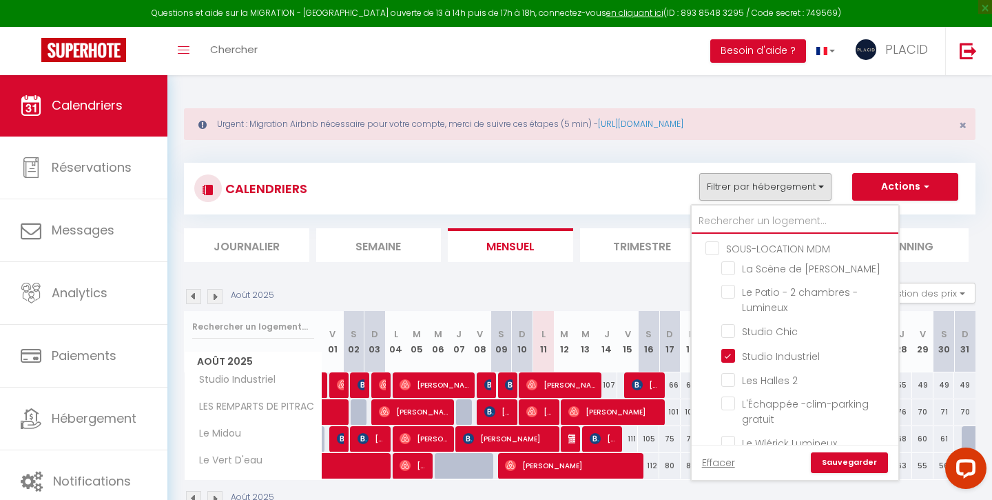
click at [718, 221] on input "text" at bounding box center [795, 221] width 207 height 25
click at [716, 247] on input "SOUS-LOCATION MDM" at bounding box center [809, 248] width 207 height 14
click at [721, 215] on input "text" at bounding box center [795, 221] width 207 height 25
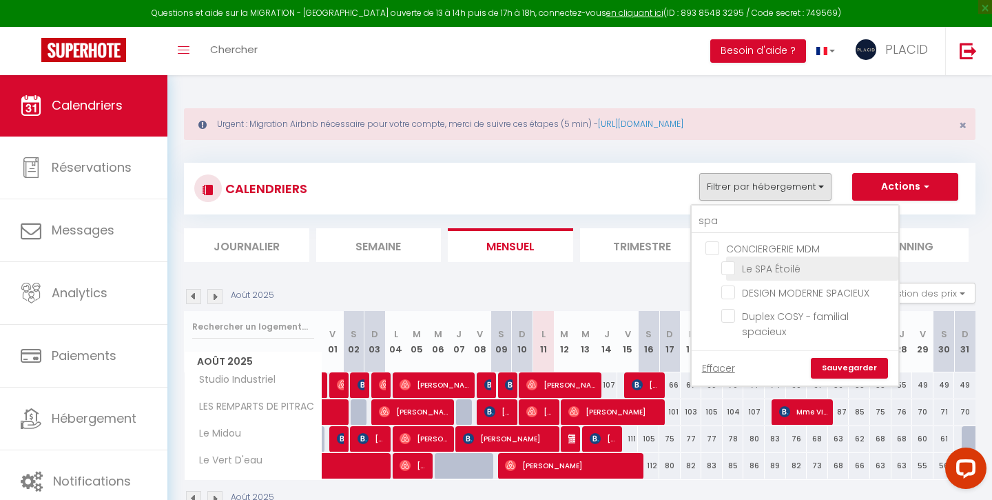
click at [728, 261] on input "Le SPA Étoilé" at bounding box center [808, 268] width 172 height 14
click at [846, 366] on link "Sauvegarder" at bounding box center [849, 368] width 77 height 21
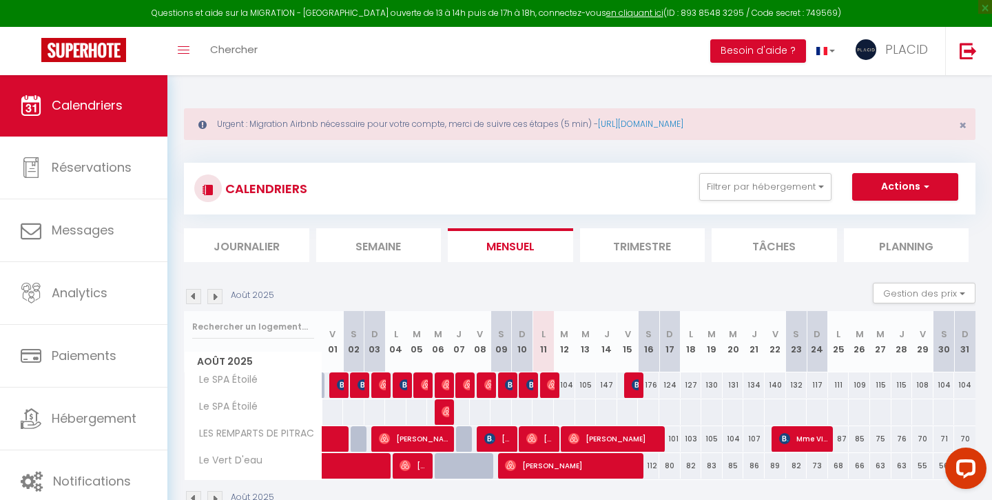
click at [190, 295] on img at bounding box center [193, 296] width 15 height 15
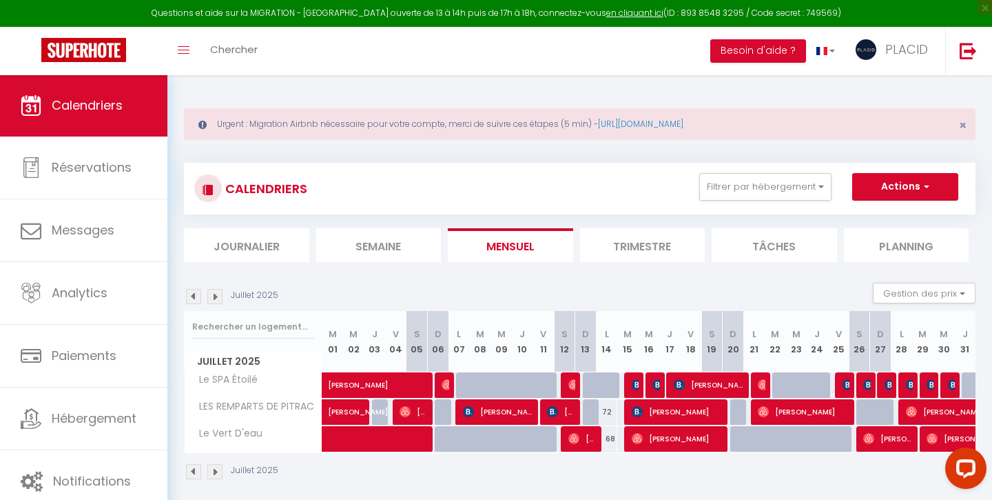
click at [953, 385] on img at bounding box center [953, 384] width 11 height 11
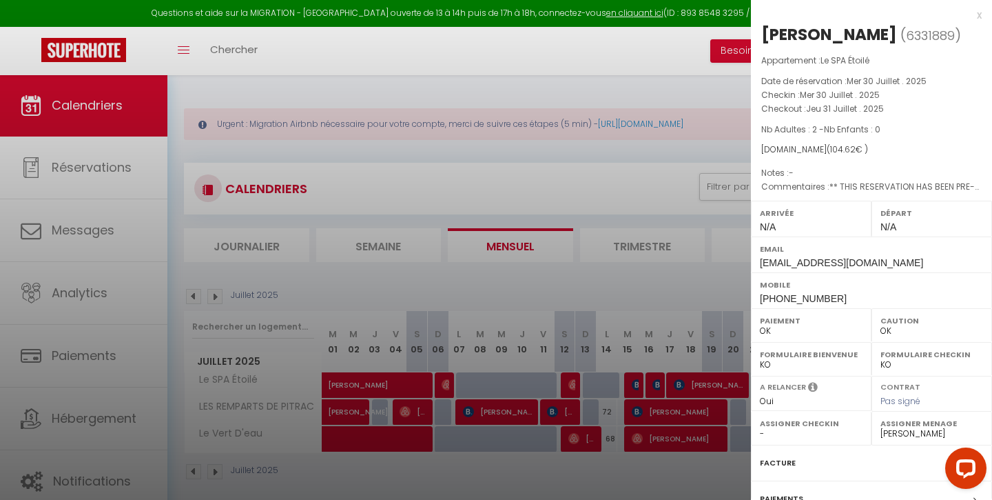
click at [724, 225] on div at bounding box center [496, 250] width 992 height 500
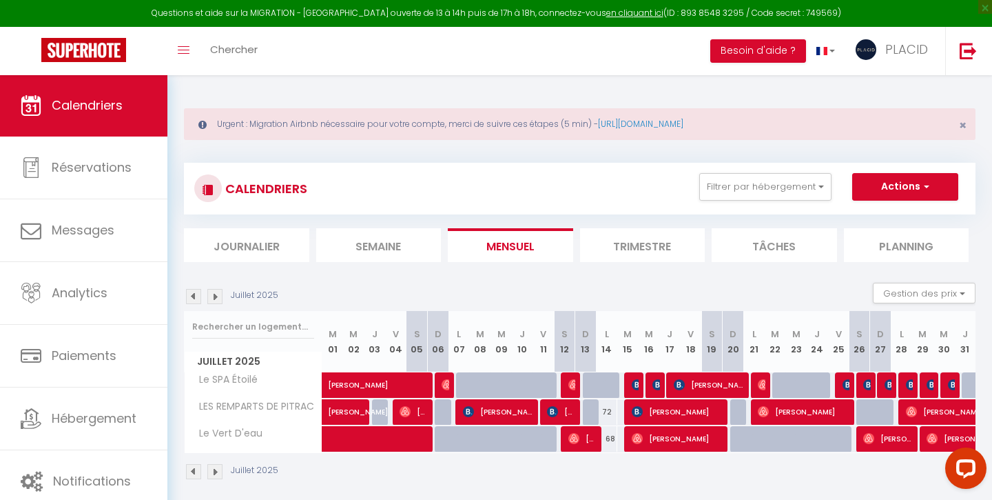
click at [932, 381] on img at bounding box center [932, 384] width 11 height 11
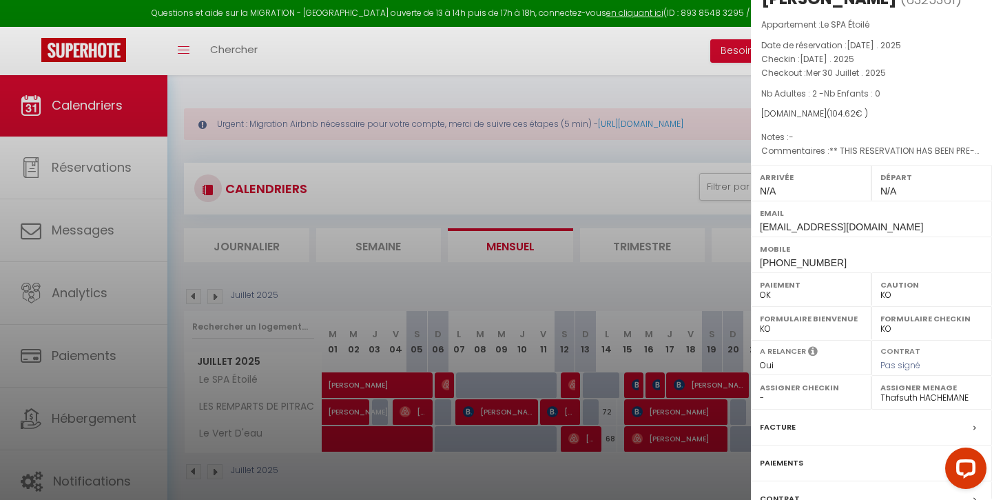
scroll to position [76, 0]
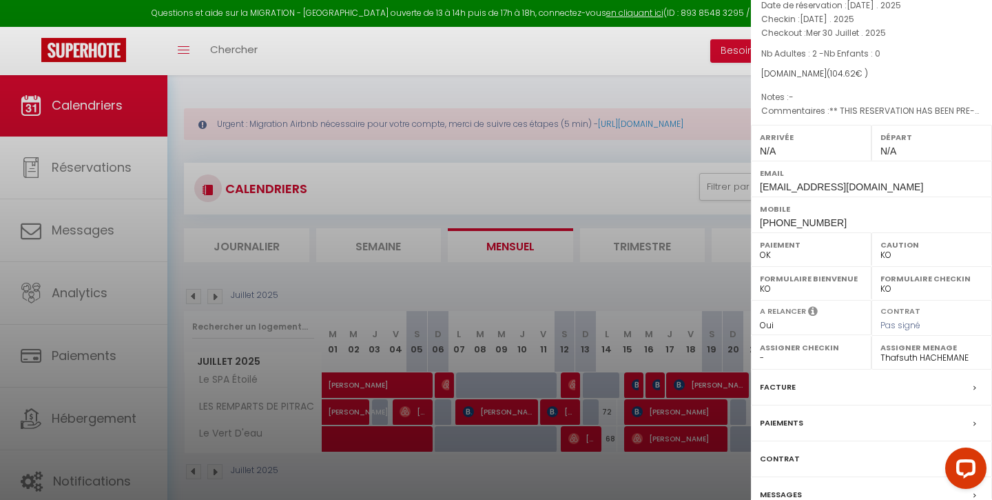
drag, startPoint x: 762, startPoint y: 185, endPoint x: 979, endPoint y: 185, distance: 217.1
click at [979, 185] on div "Email [EMAIL_ADDRESS][DOMAIN_NAME]" at bounding box center [871, 179] width 241 height 36
copy span "[EMAIL_ADDRESS][DOMAIN_NAME]"
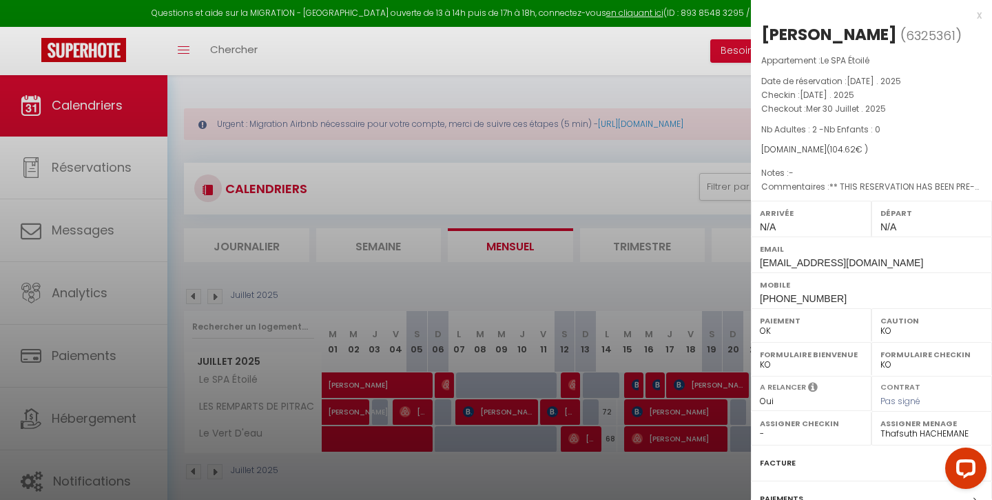
scroll to position [0, 0]
click at [977, 14] on div "x" at bounding box center [866, 15] width 231 height 17
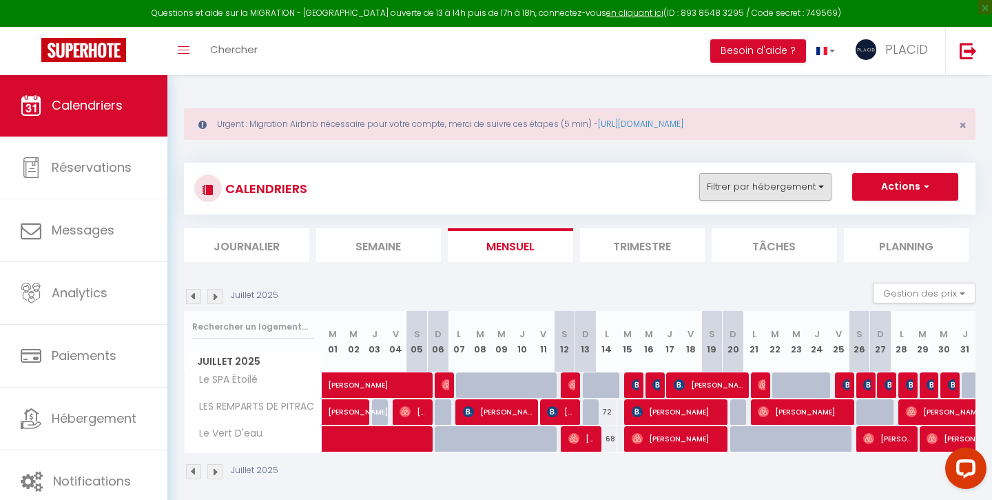
click at [744, 188] on button "Filtrer par hébergement" at bounding box center [765, 187] width 132 height 28
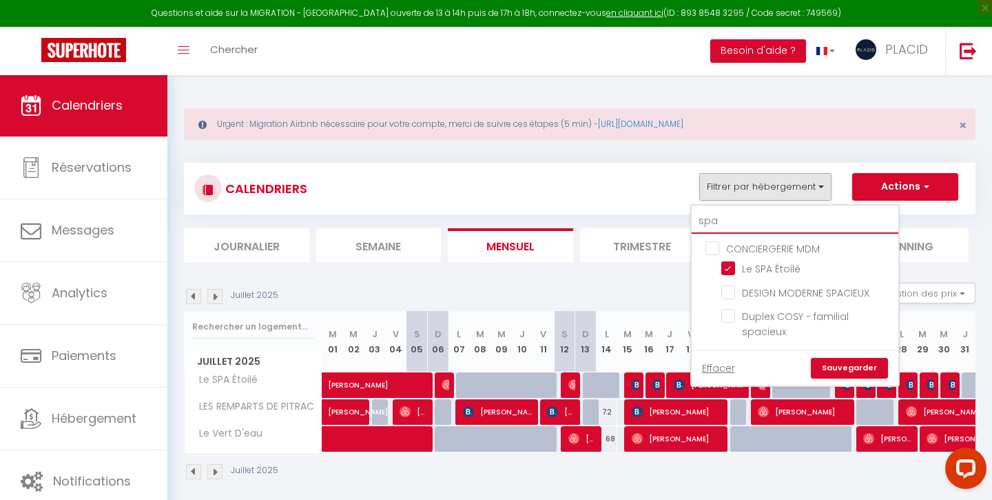
click at [724, 221] on input "spa" at bounding box center [795, 221] width 207 height 25
click at [729, 289] on input "DUPLEX DESIGN TERRASSE" at bounding box center [808, 292] width 172 height 14
click at [834, 369] on link "Sauvegarder" at bounding box center [849, 368] width 77 height 21
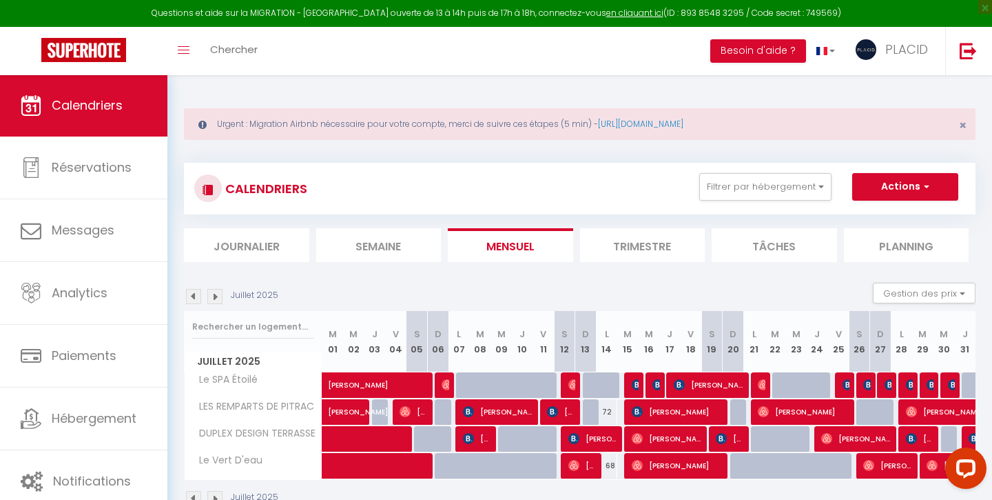
click at [218, 295] on img at bounding box center [214, 296] width 15 height 15
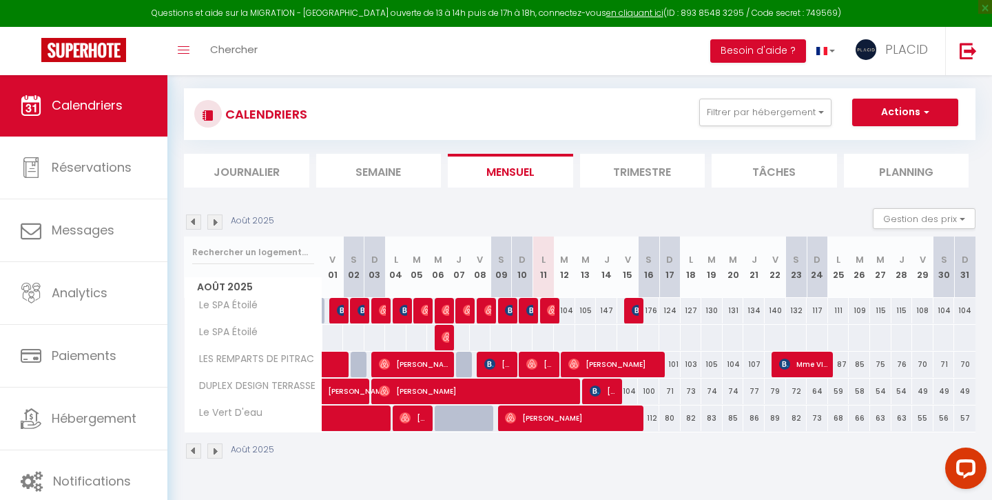
scroll to position [74, 0]
click at [535, 394] on span "[PERSON_NAME]" at bounding box center [478, 391] width 199 height 26
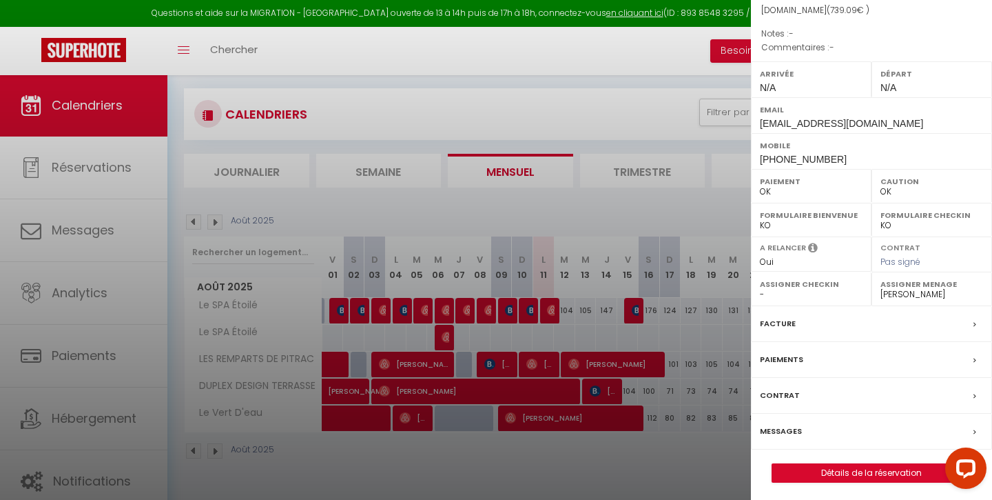
scroll to position [139, 0]
click at [836, 469] on link "Détails de la réservation" at bounding box center [872, 473] width 198 height 18
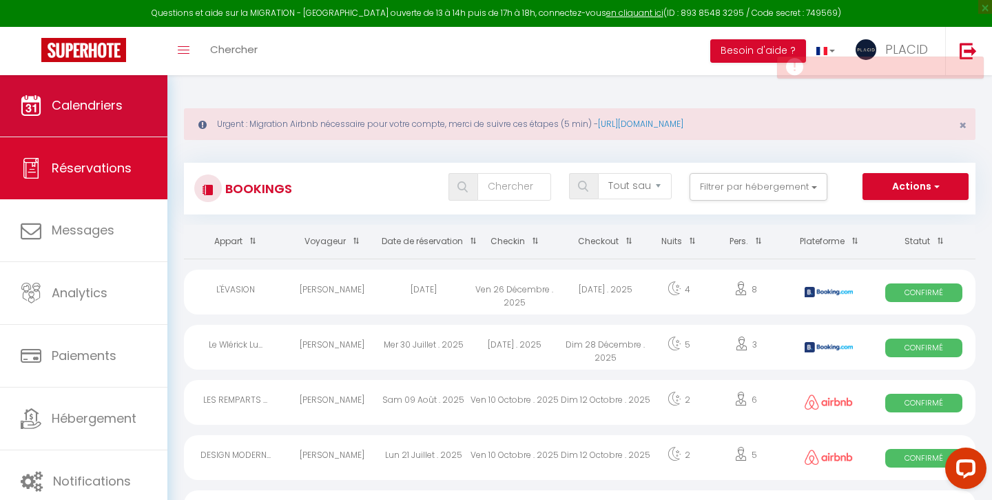
click at [74, 97] on span "Calendriers" at bounding box center [87, 104] width 71 height 17
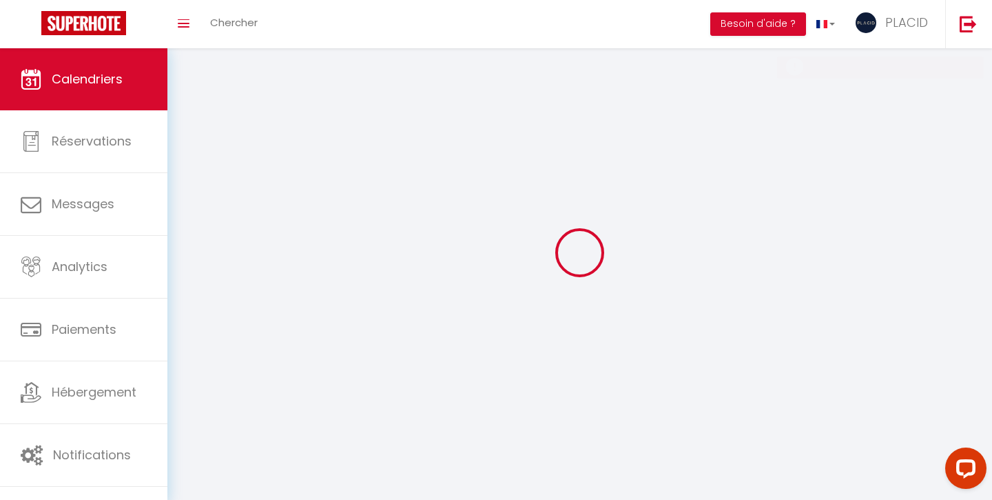
click at [74, 97] on link "Calendriers" at bounding box center [83, 79] width 167 height 62
click at [74, 88] on span "Calendriers" at bounding box center [87, 78] width 71 height 17
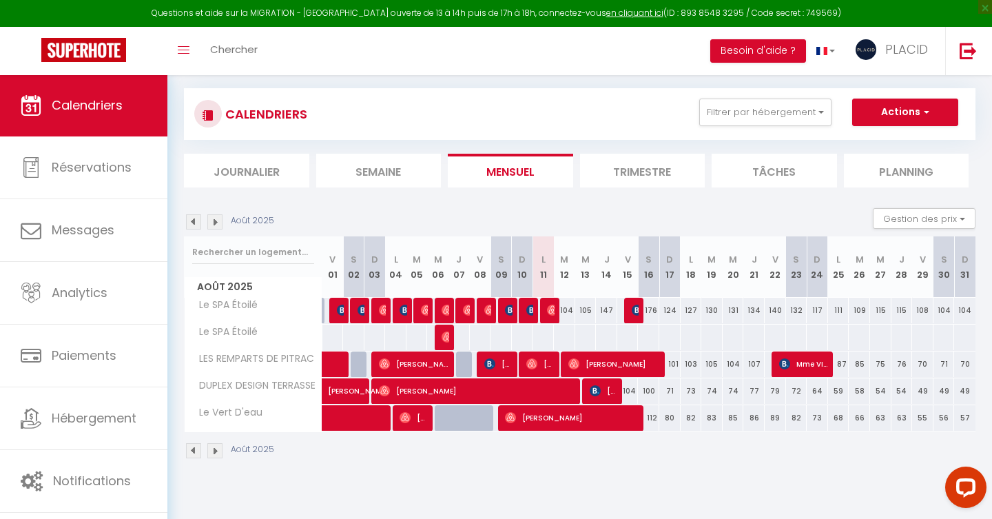
scroll to position [74, 0]
click at [507, 394] on span "[PERSON_NAME]" at bounding box center [478, 391] width 199 height 26
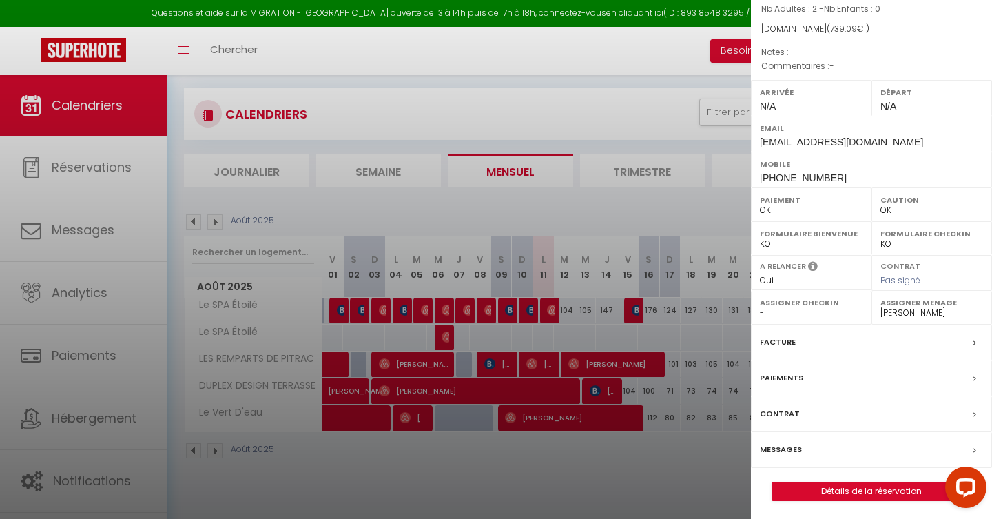
scroll to position [119, 0]
click at [872, 484] on link "Détails de la réservation" at bounding box center [872, 493] width 198 height 18
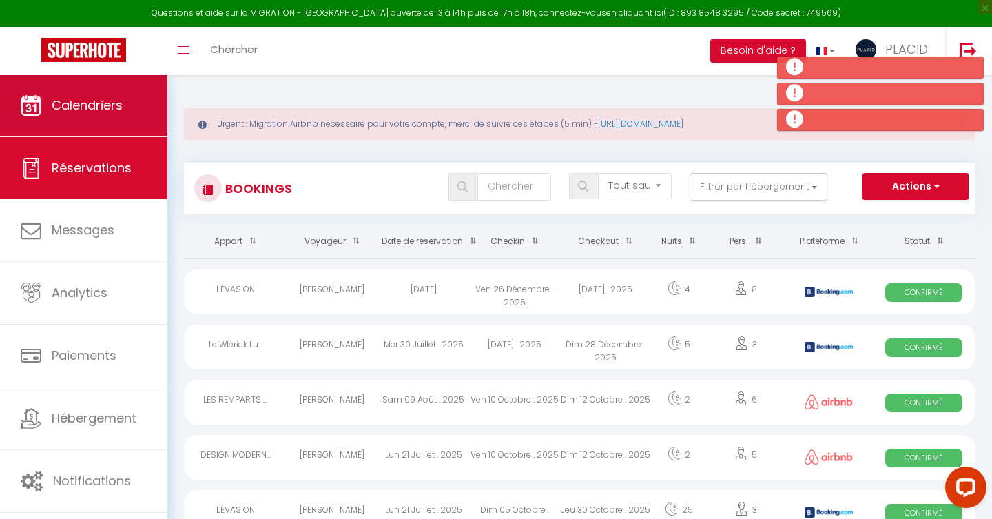
click at [88, 86] on link "Calendriers" at bounding box center [83, 105] width 167 height 62
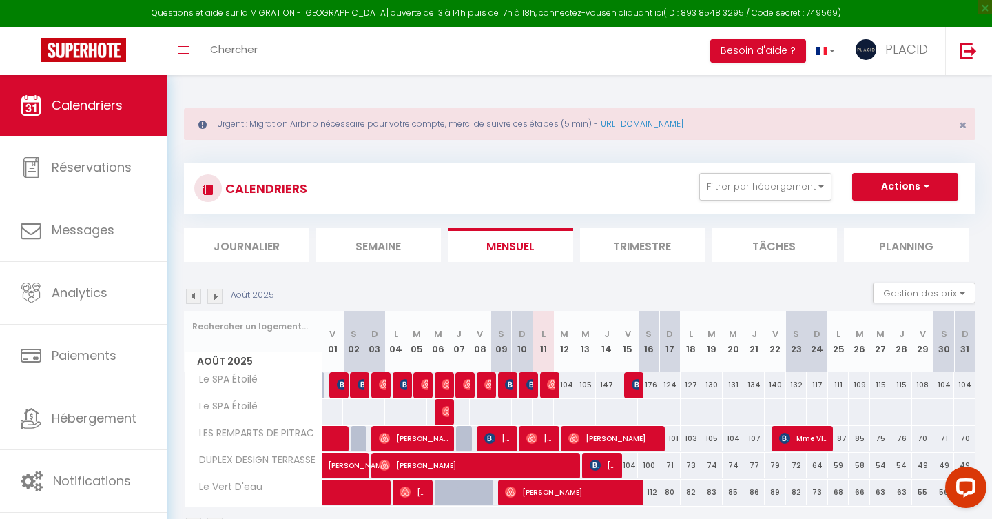
click at [473, 469] on span "[PERSON_NAME]" at bounding box center [478, 465] width 199 height 26
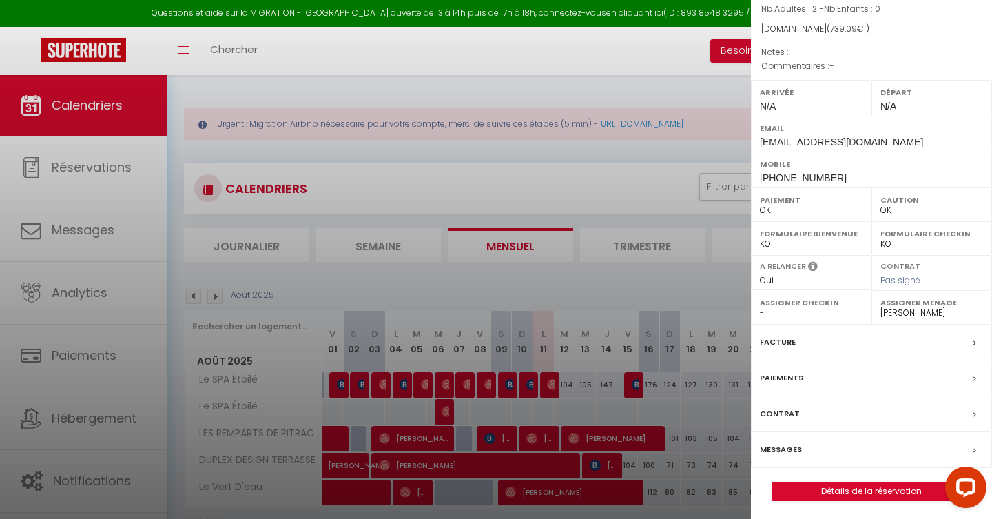
scroll to position [119, 0]
click at [838, 484] on link "Détails de la réservation" at bounding box center [872, 493] width 198 height 18
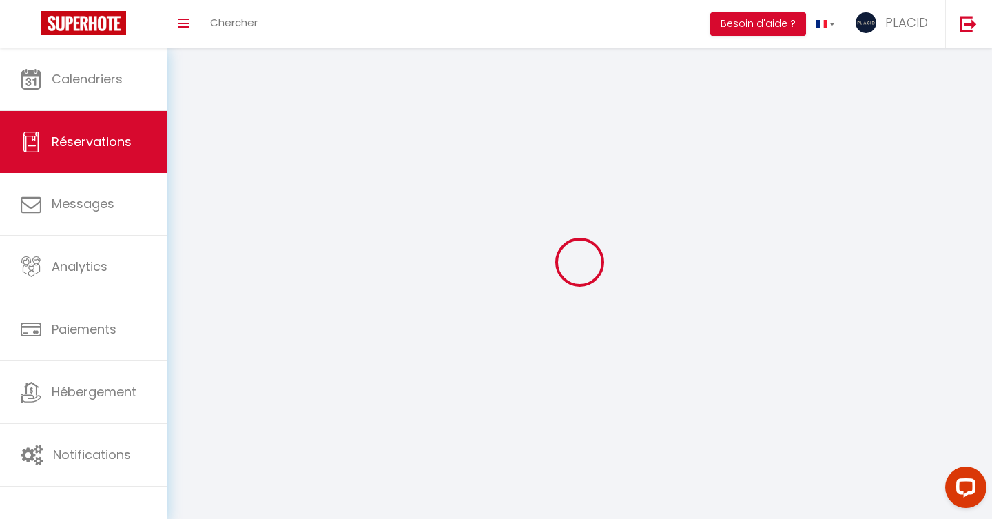
click at [960, 126] on div "Bookings Tous les statuts Annulé Confirmé Non Confirmé Tout sauf annulé No Show…" at bounding box center [579, 417] width 825 height 738
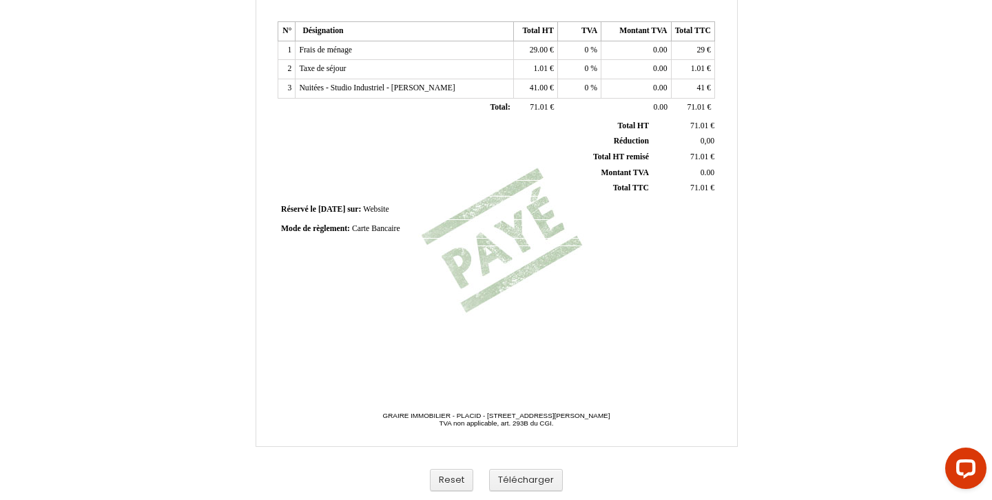
scroll to position [332, 0]
click at [527, 477] on button "Télécharger" at bounding box center [526, 480] width 74 height 23
click at [309, 149] on th "Total HT remisé Total HT remisé" at bounding box center [466, 157] width 372 height 16
